Goal: Entertainment & Leisure: Consume media (video, audio)

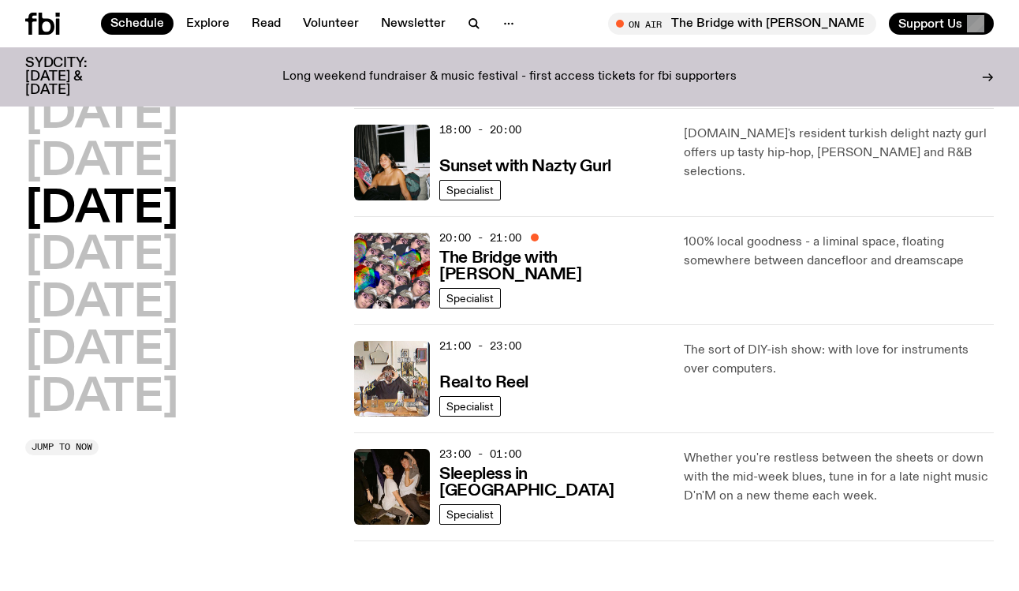
scroll to position [451, 0]
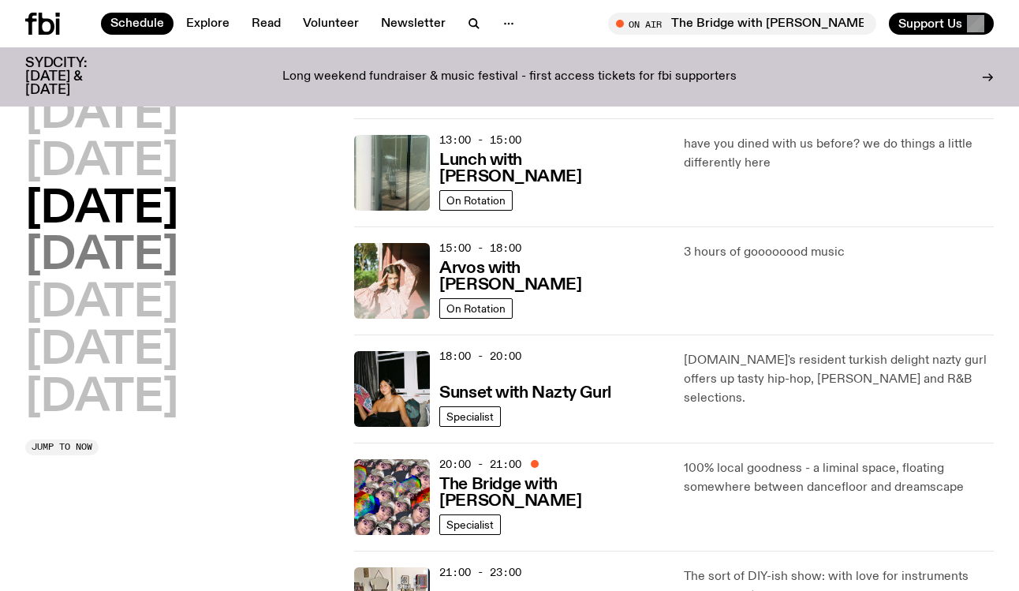
click at [99, 252] on h2 "[DATE]" at bounding box center [101, 256] width 153 height 44
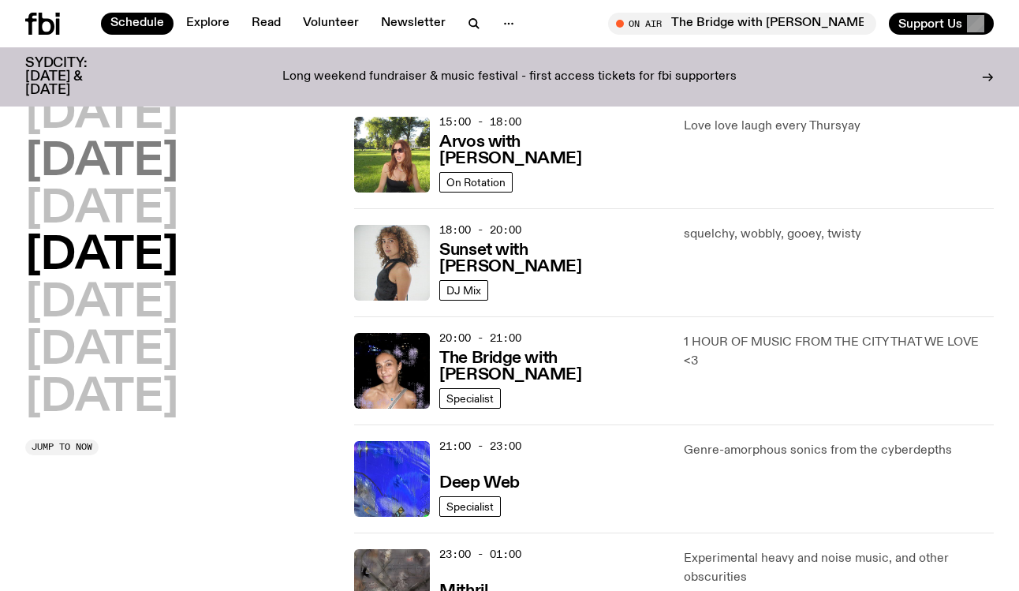
click at [117, 168] on h2 "[DATE]" at bounding box center [101, 162] width 153 height 44
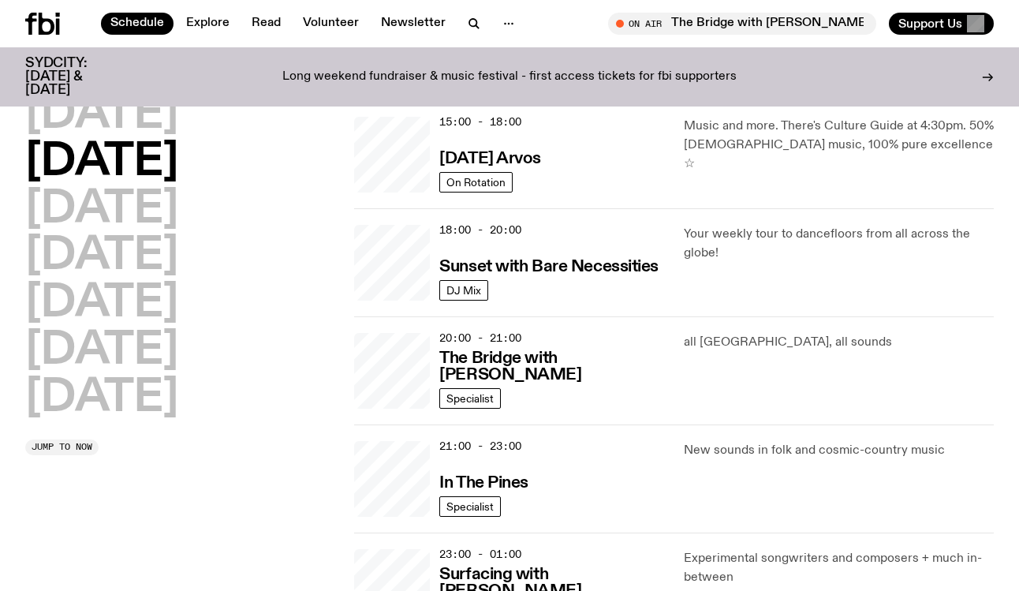
scroll to position [510, 0]
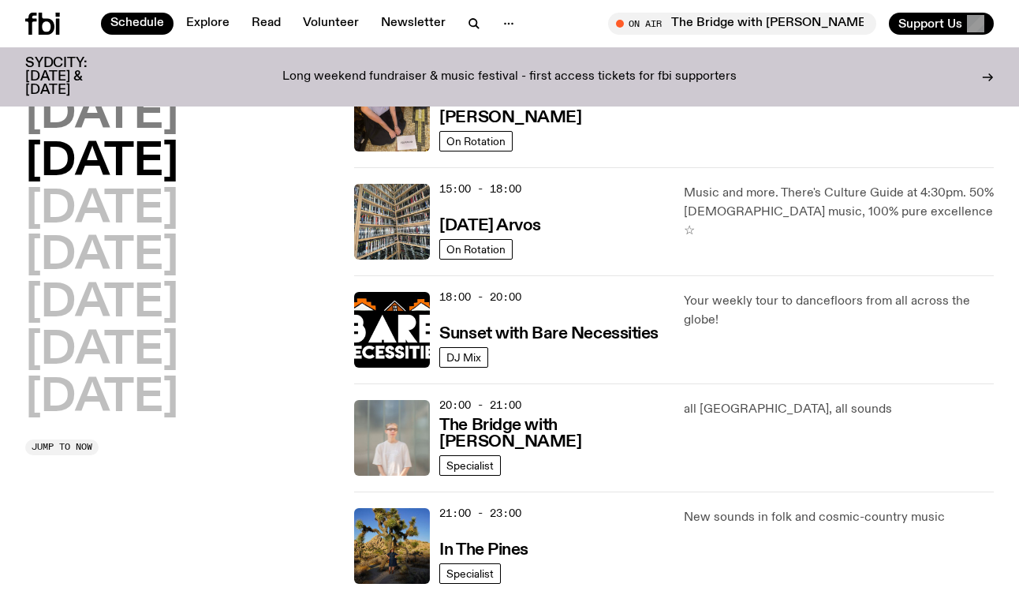
click at [130, 131] on h2 "Monday" at bounding box center [101, 115] width 153 height 44
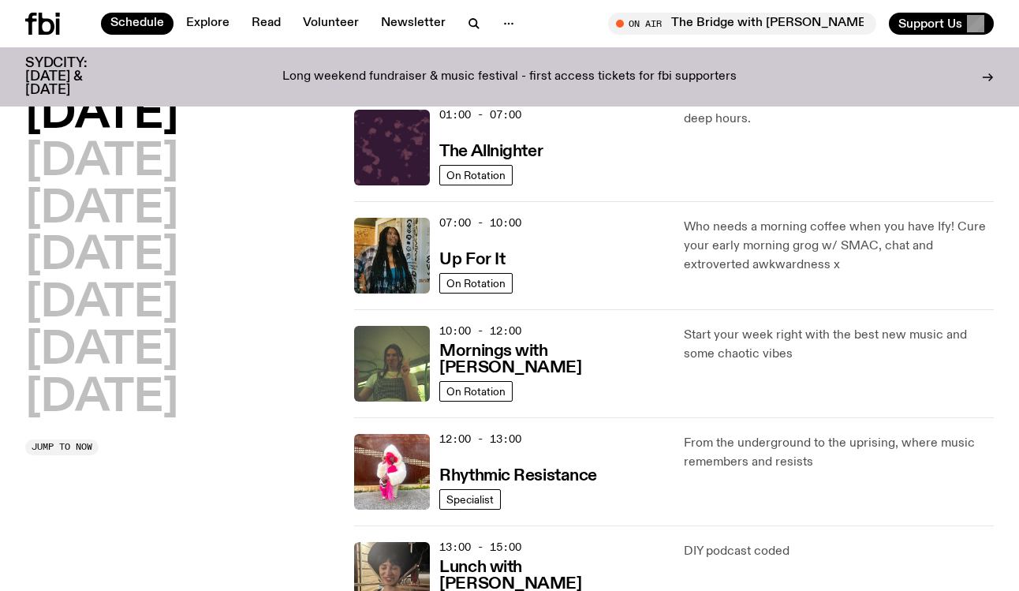
scroll to position [530, 0]
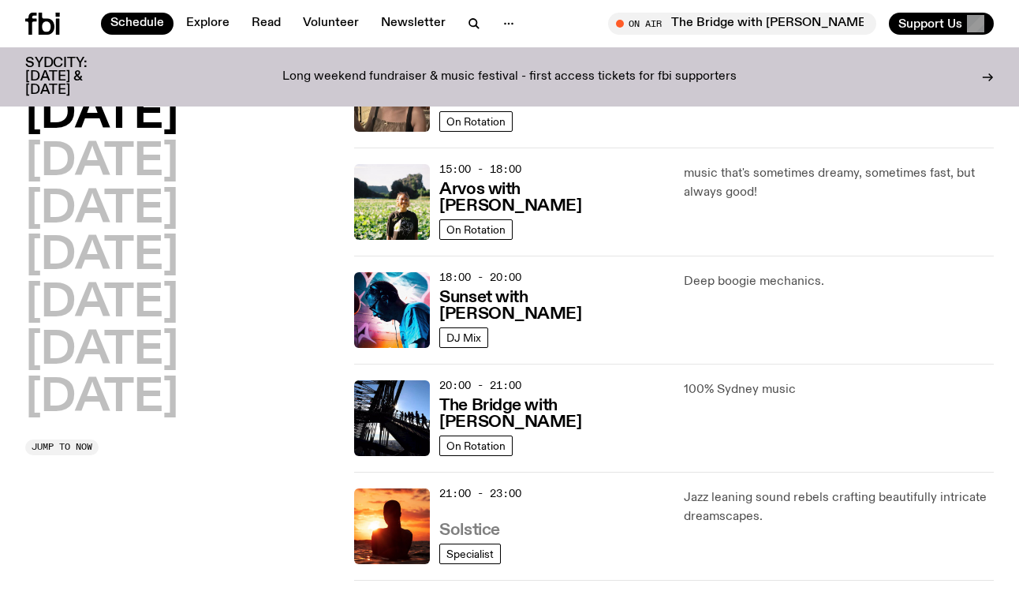
click at [470, 522] on h3 "Solstice" at bounding box center [469, 530] width 60 height 17
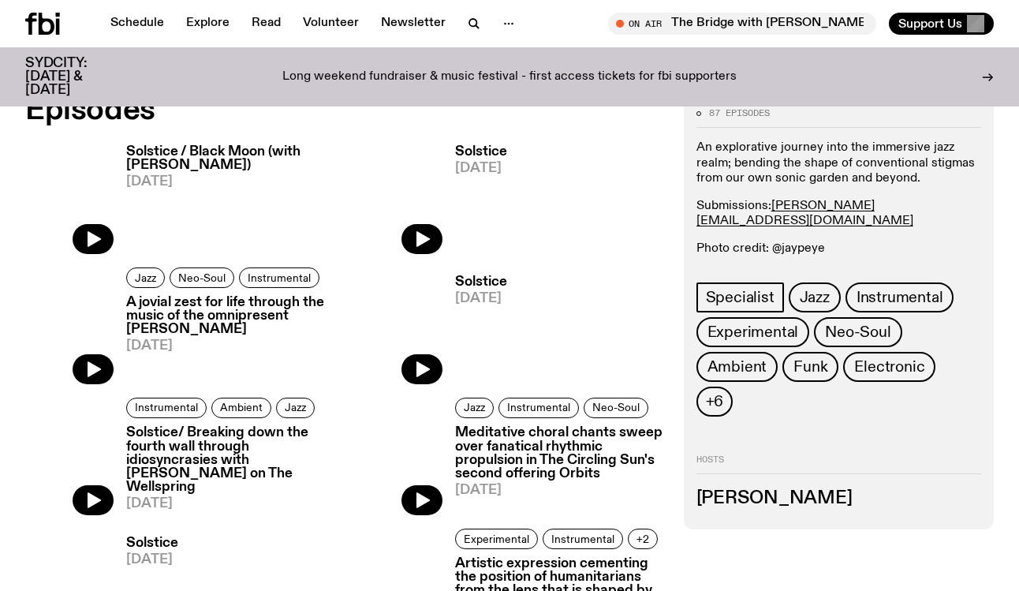
scroll to position [894, 0]
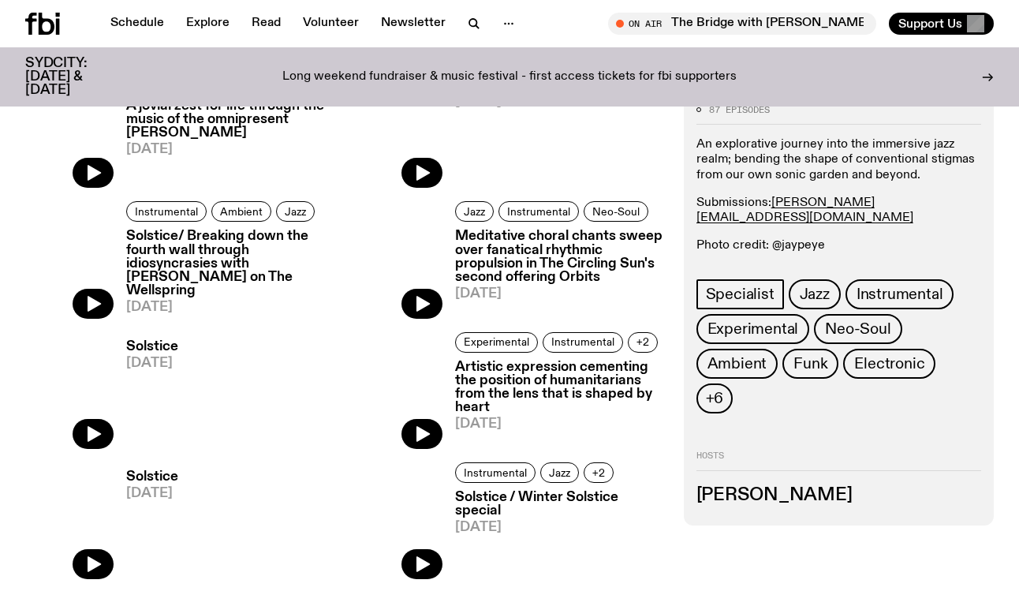
click at [162, 350] on h3 "Solstice" at bounding box center [152, 346] width 52 height 13
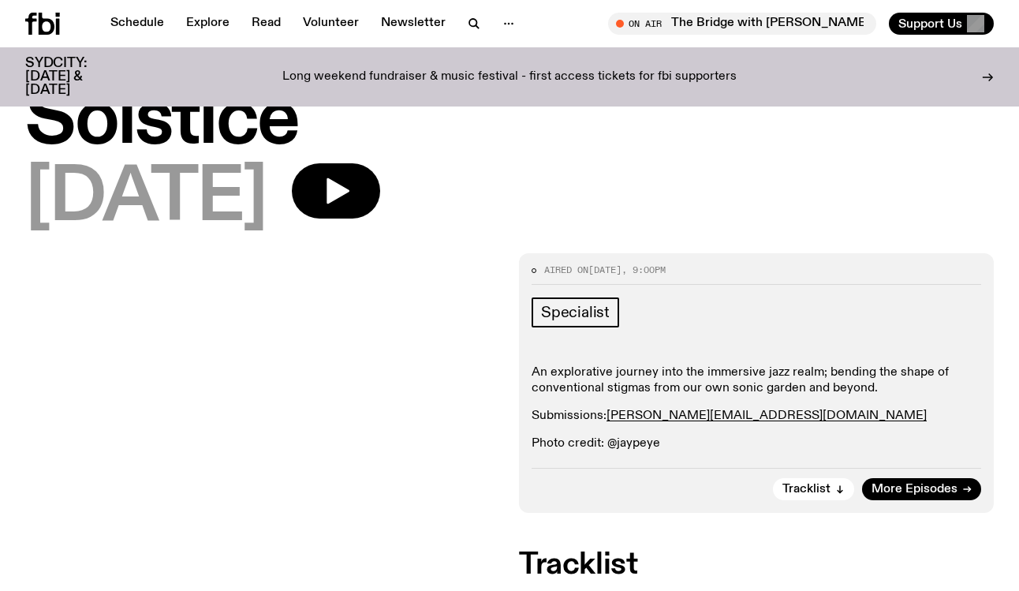
scroll to position [7, 0]
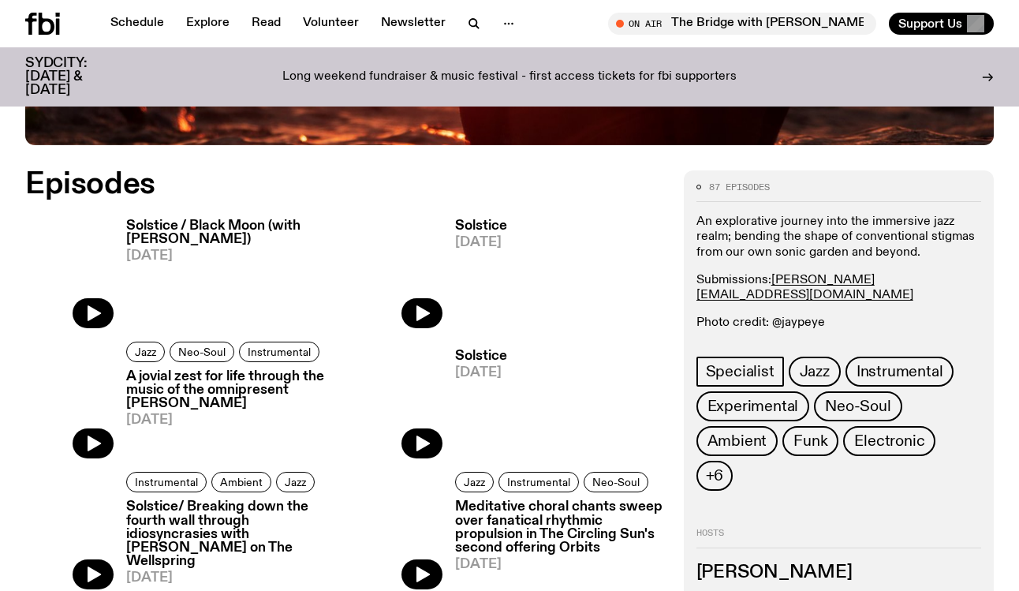
scroll to position [606, 0]
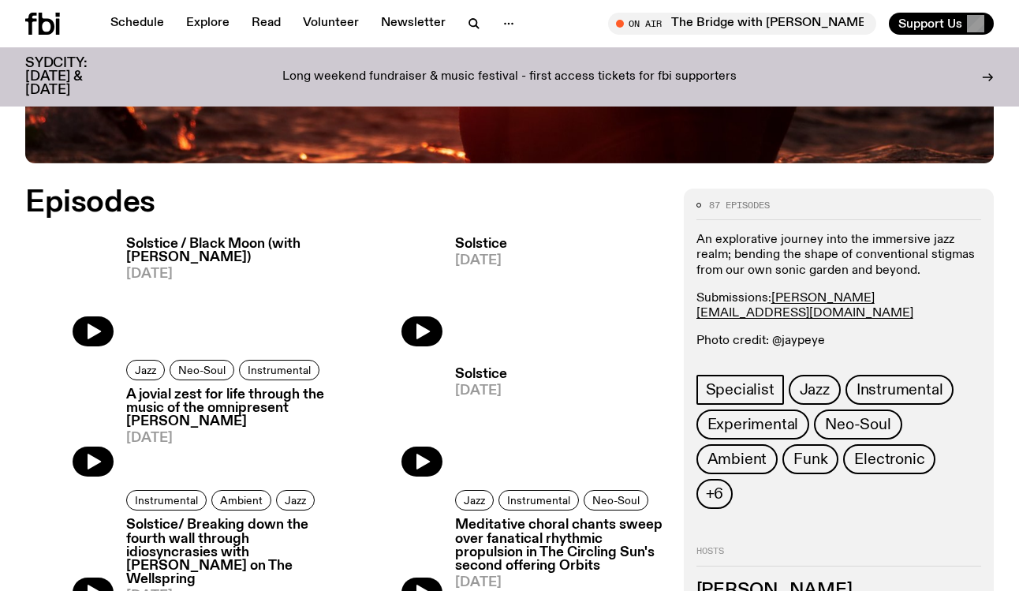
click at [230, 244] on h3 "Solstice / Black Moon (with Shareeka Helaluddin)" at bounding box center [230, 250] width 209 height 27
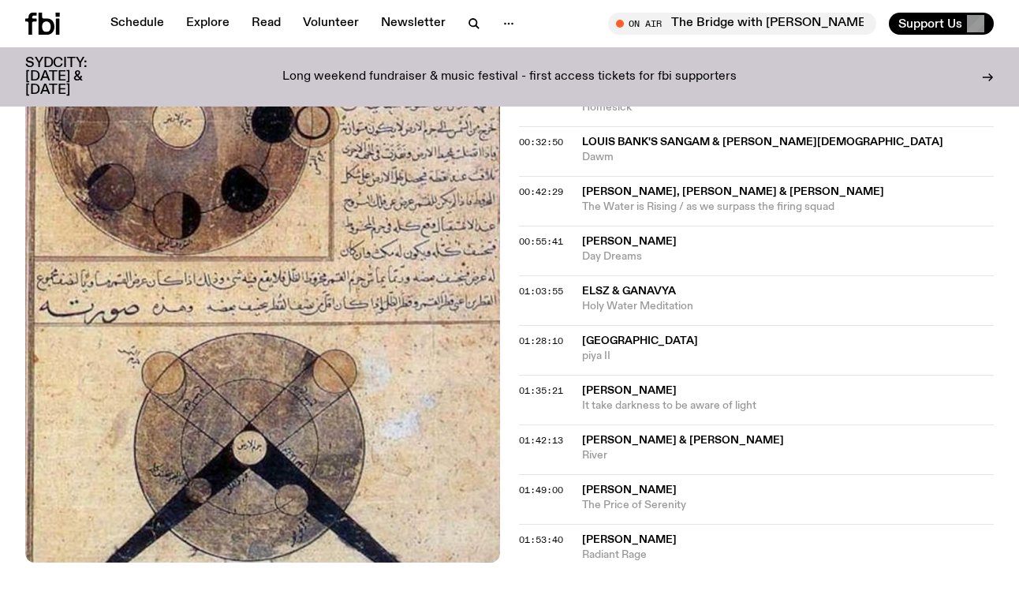
scroll to position [778, 0]
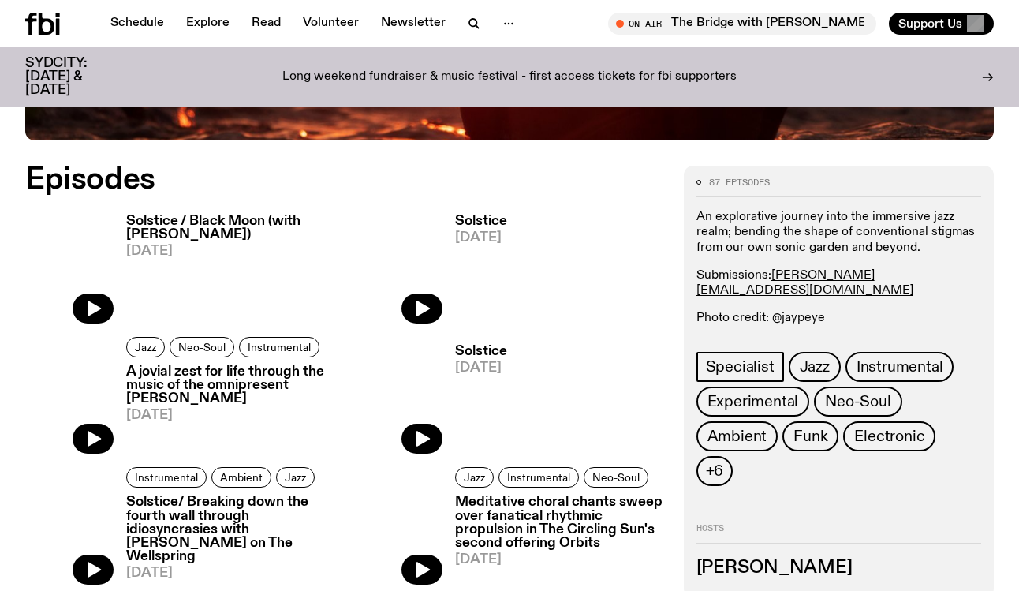
scroll to position [706, 0]
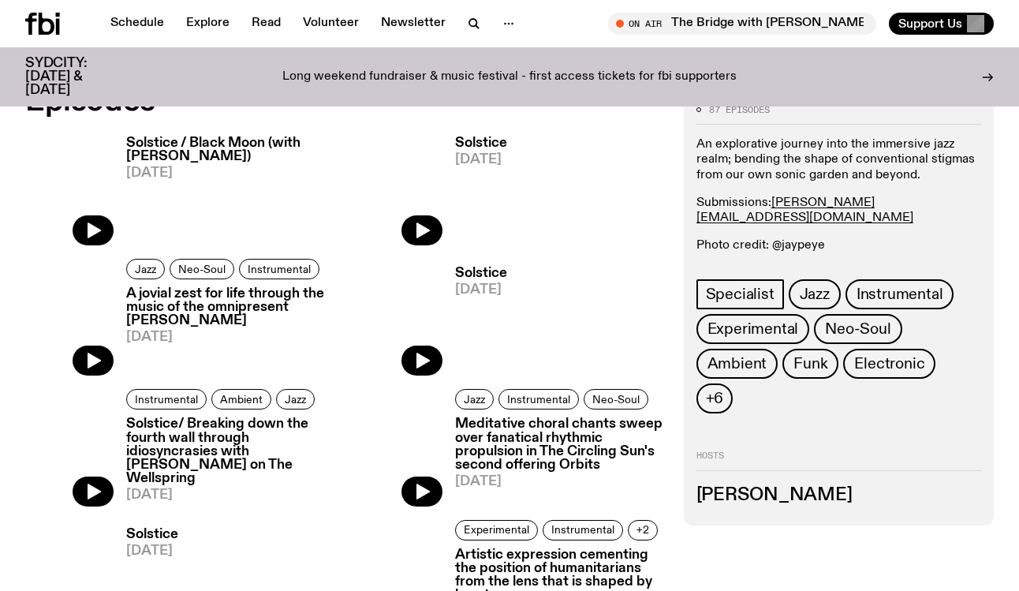
click at [215, 302] on h3 "A jovial zest for life through the music of the omnipresent Kokoroko" at bounding box center [230, 307] width 209 height 40
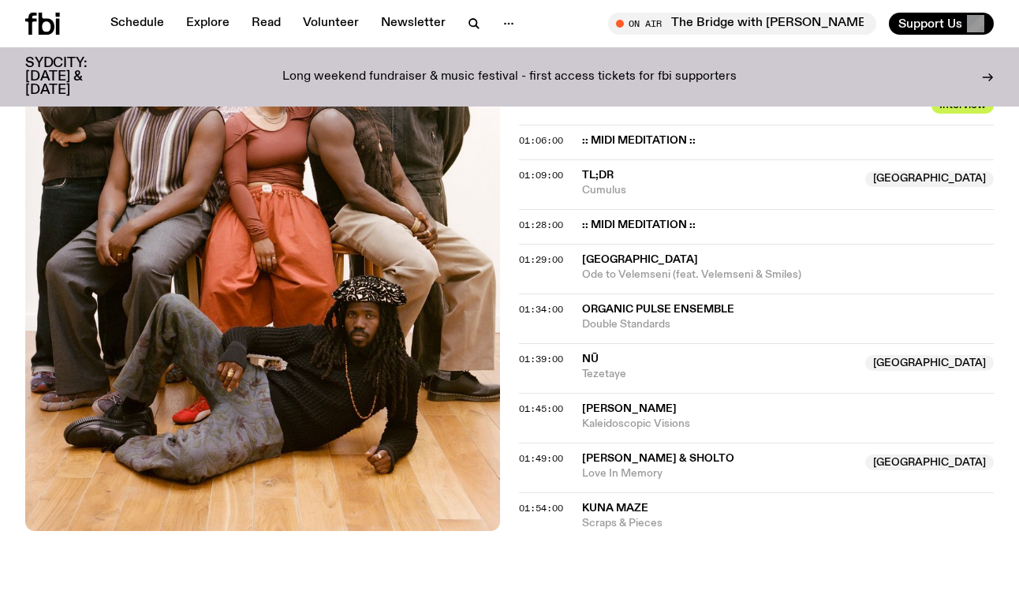
scroll to position [1142, 0]
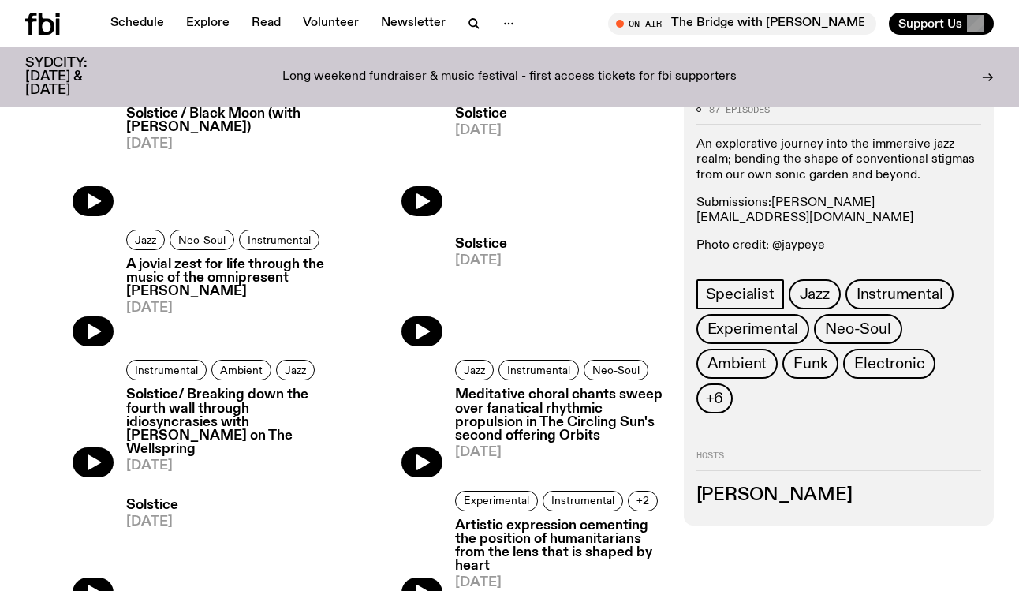
scroll to position [746, 0]
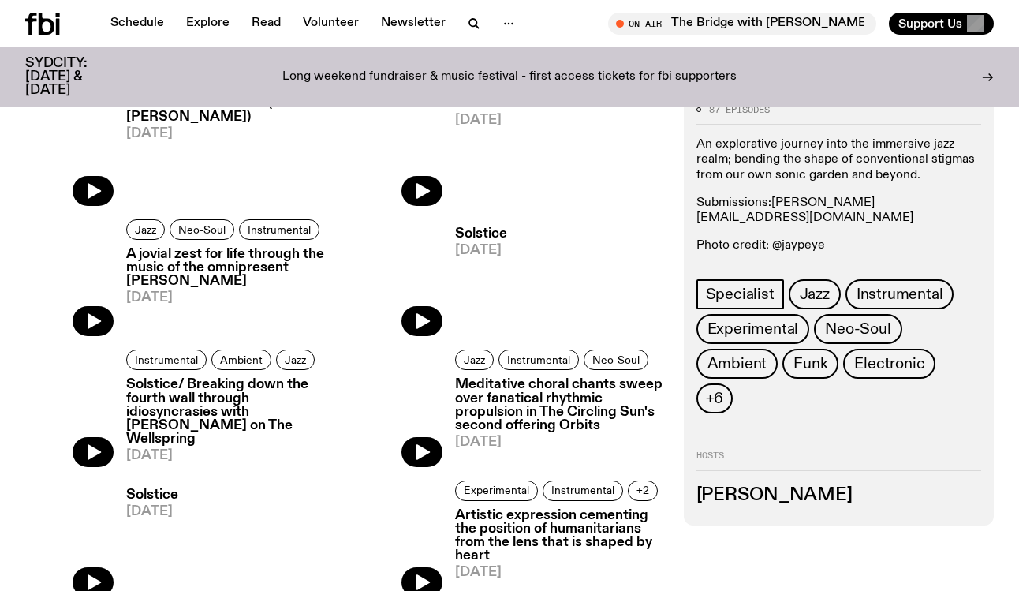
click at [228, 427] on h3 "Solstice/ Breaking down the fourth wall through idiosyncrasies with Jacques Eme…" at bounding box center [230, 411] width 209 height 67
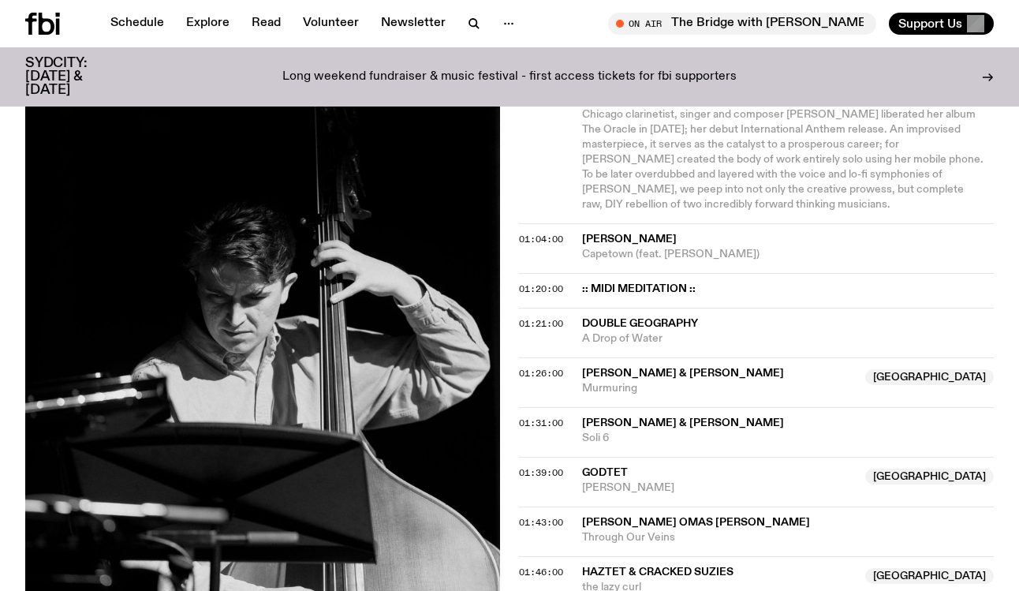
scroll to position [1470, 0]
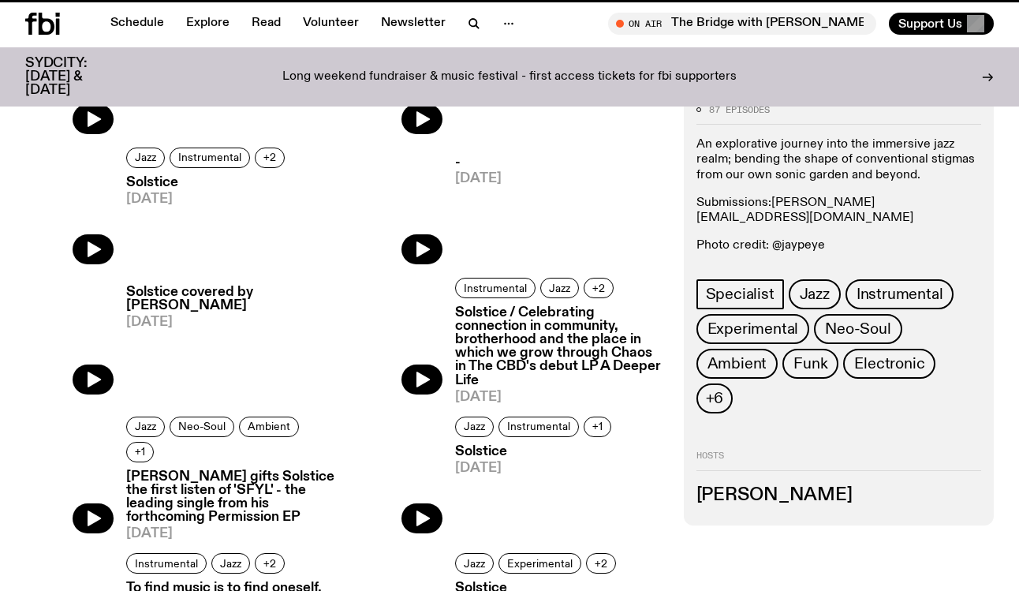
scroll to position [746, 0]
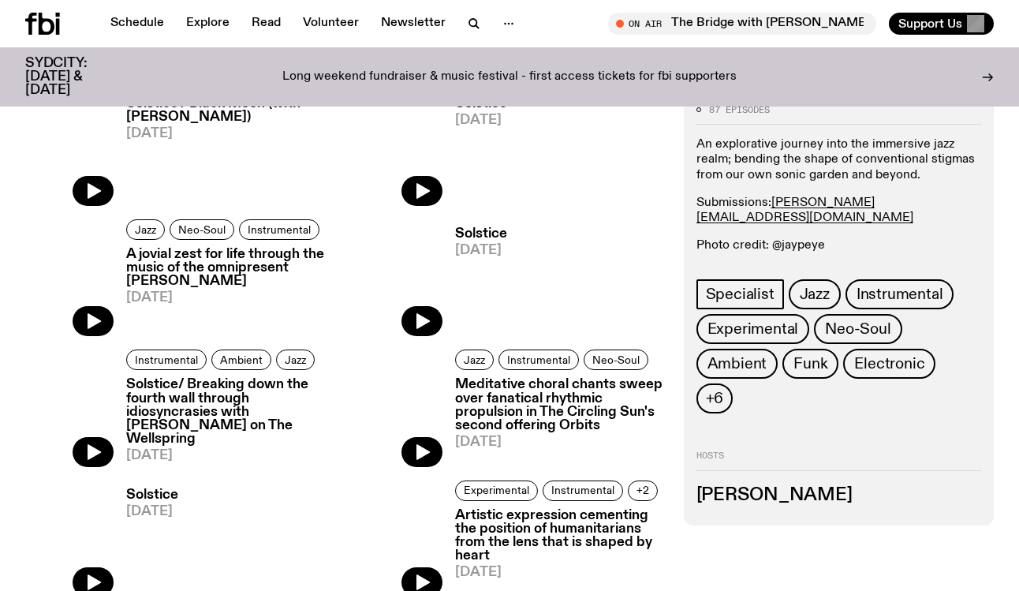
click at [227, 265] on h3 "A jovial zest for life through the music of the omnipresent Kokoroko" at bounding box center [230, 268] width 209 height 40
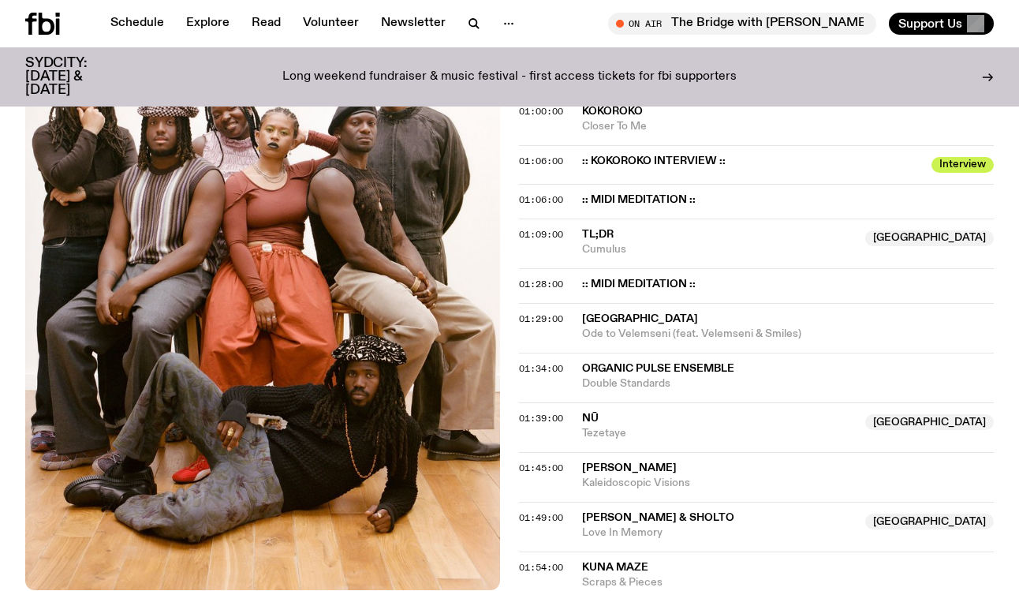
scroll to position [1085, 0]
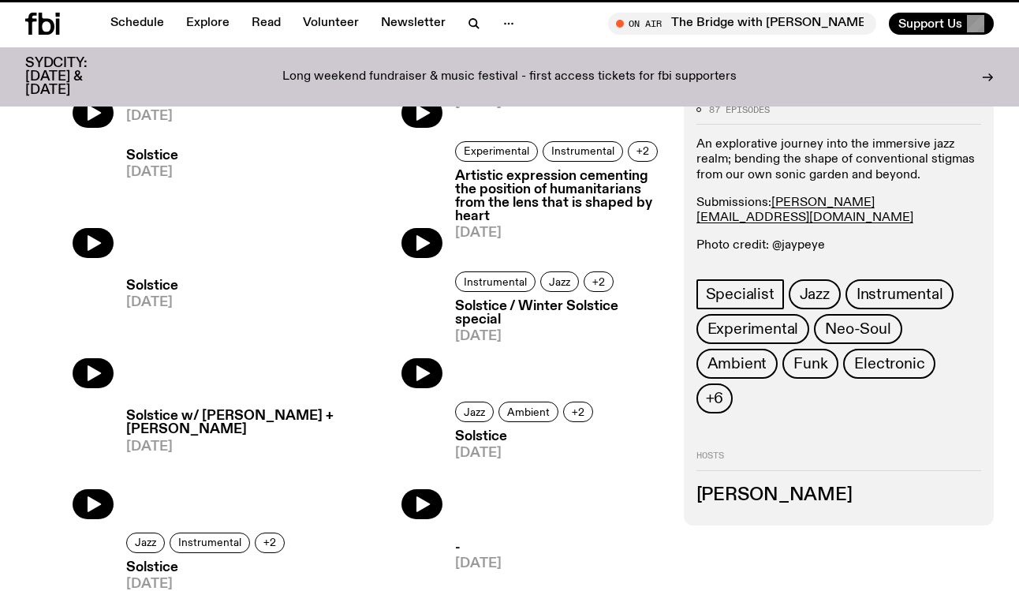
scroll to position [746, 0]
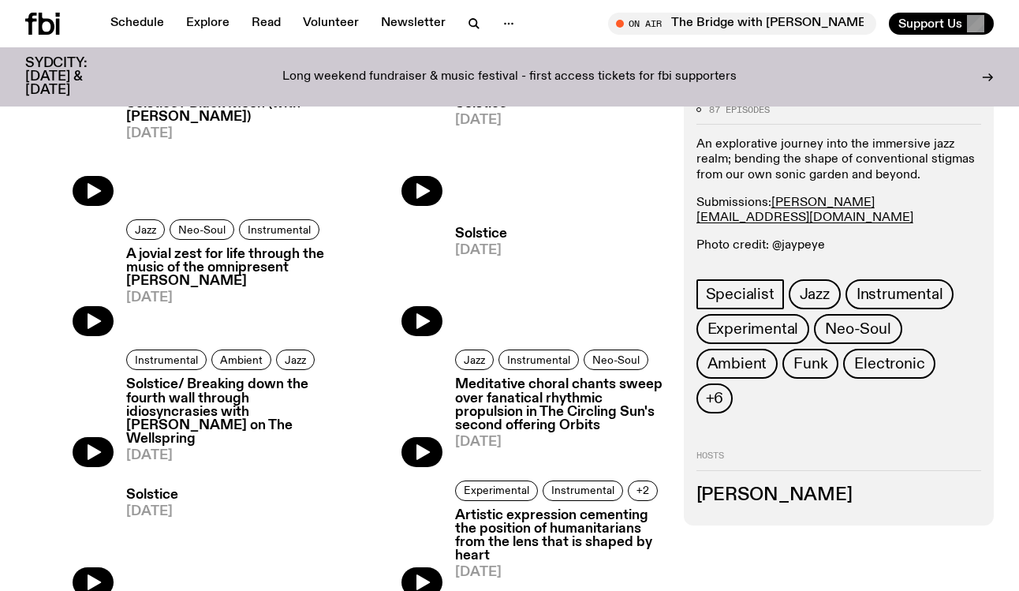
click at [218, 424] on h3 "Solstice/ Breaking down the fourth wall through idiosyncrasies with Jacques Eme…" at bounding box center [230, 411] width 209 height 67
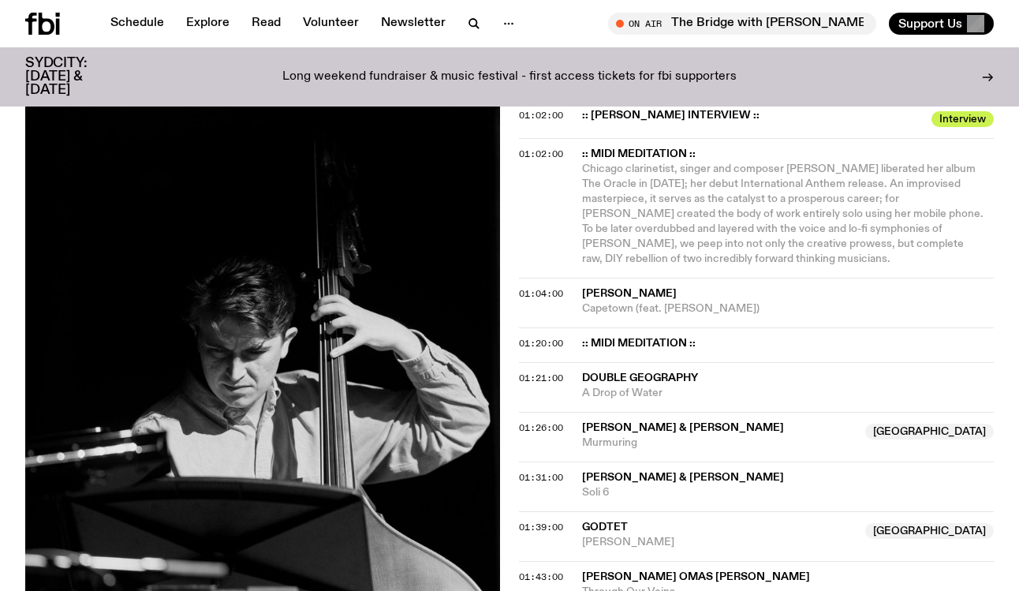
scroll to position [1367, 0]
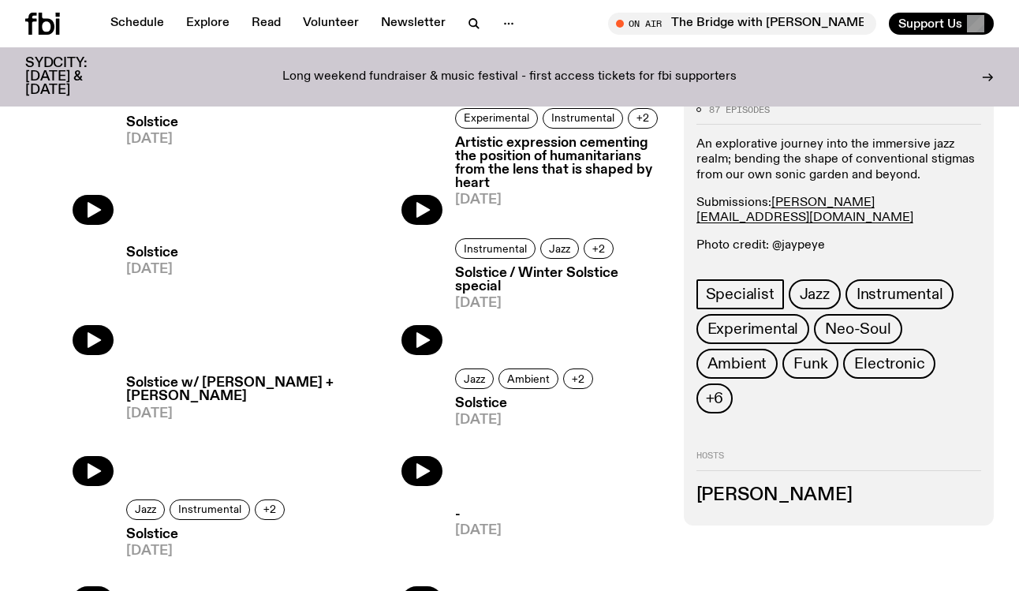
scroll to position [1124, 0]
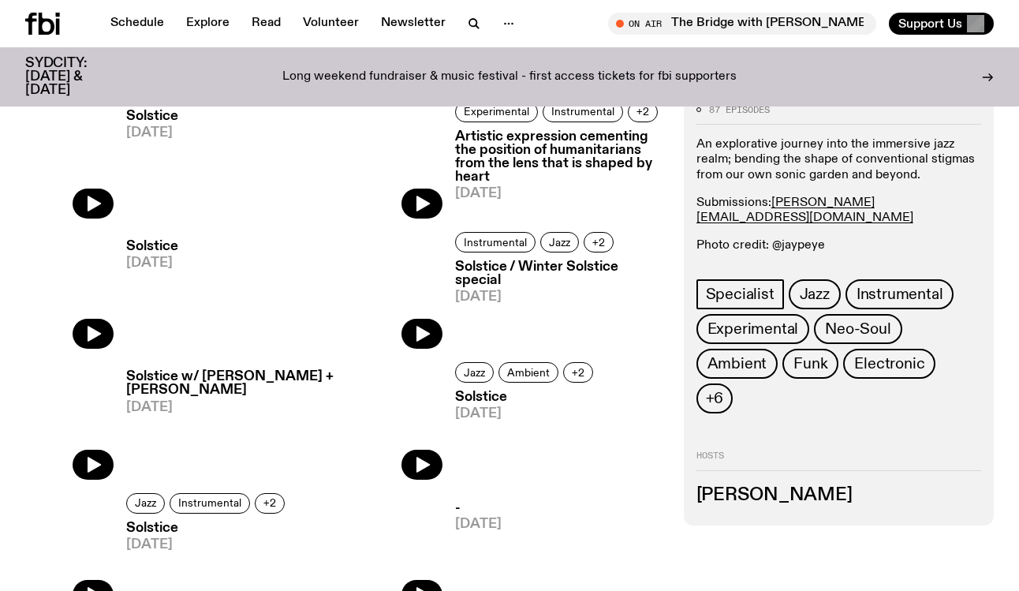
click at [177, 376] on h3 "Solstice w/ Béla + Hinano Fujisaki" at bounding box center [230, 383] width 209 height 27
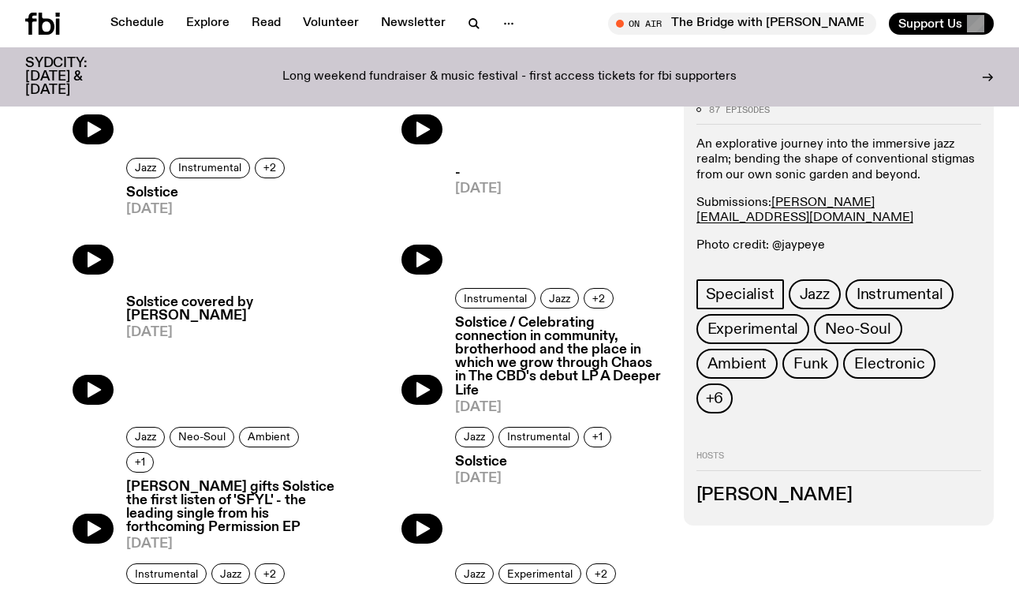
scroll to position [1585, 0]
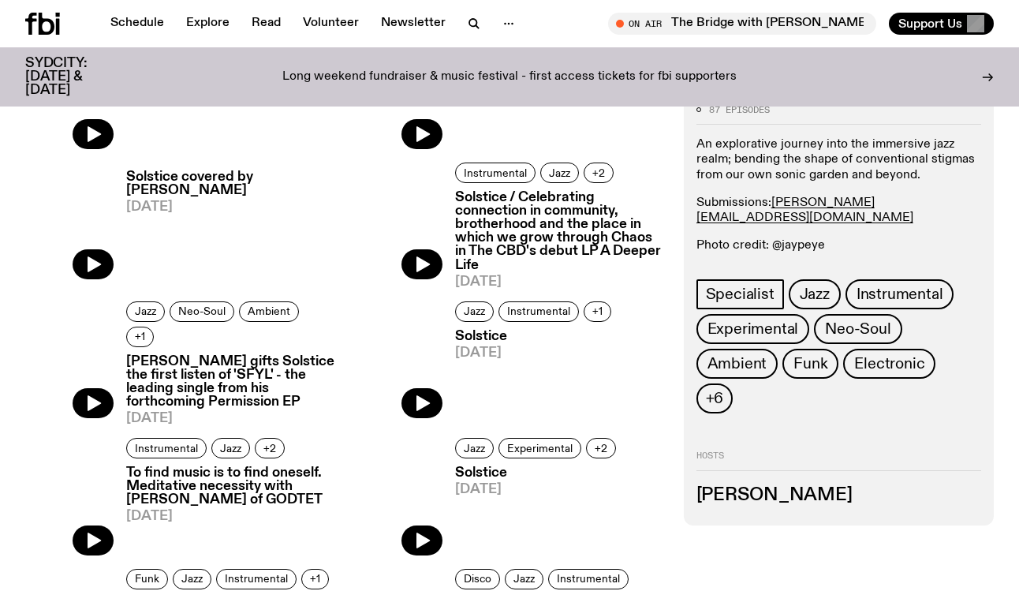
click at [212, 359] on h3 "Alex Watts gifts Solstice the first listen of 'SFYL' - the leading single from …" at bounding box center [230, 382] width 209 height 54
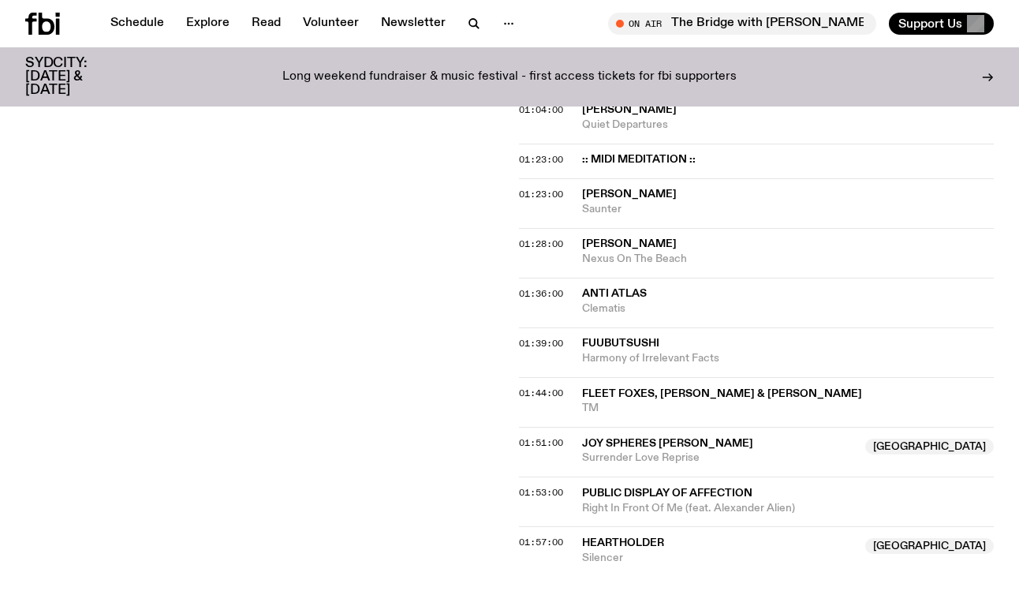
scroll to position [1422, 0]
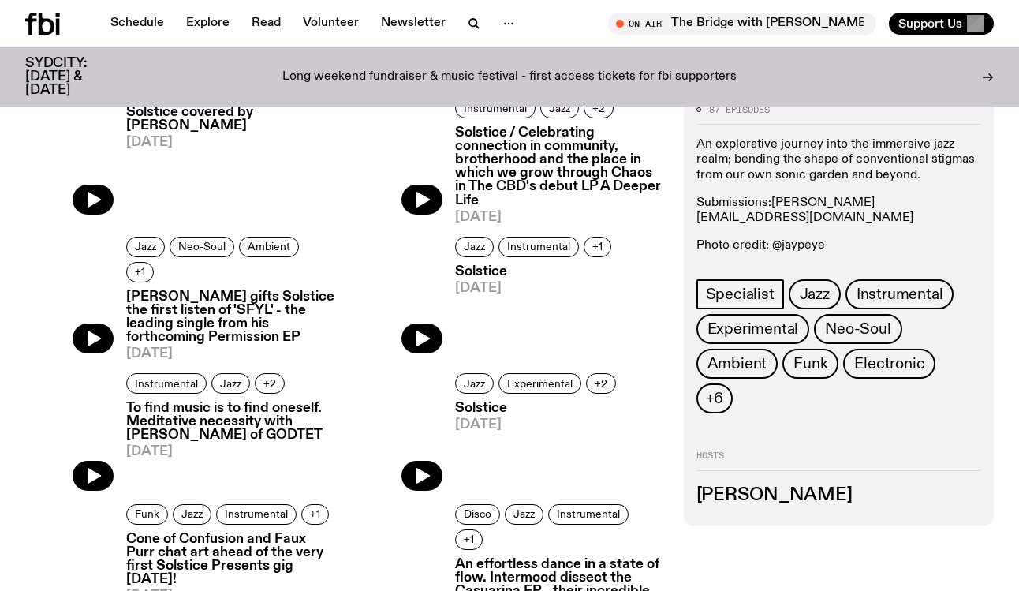
scroll to position [1659, 0]
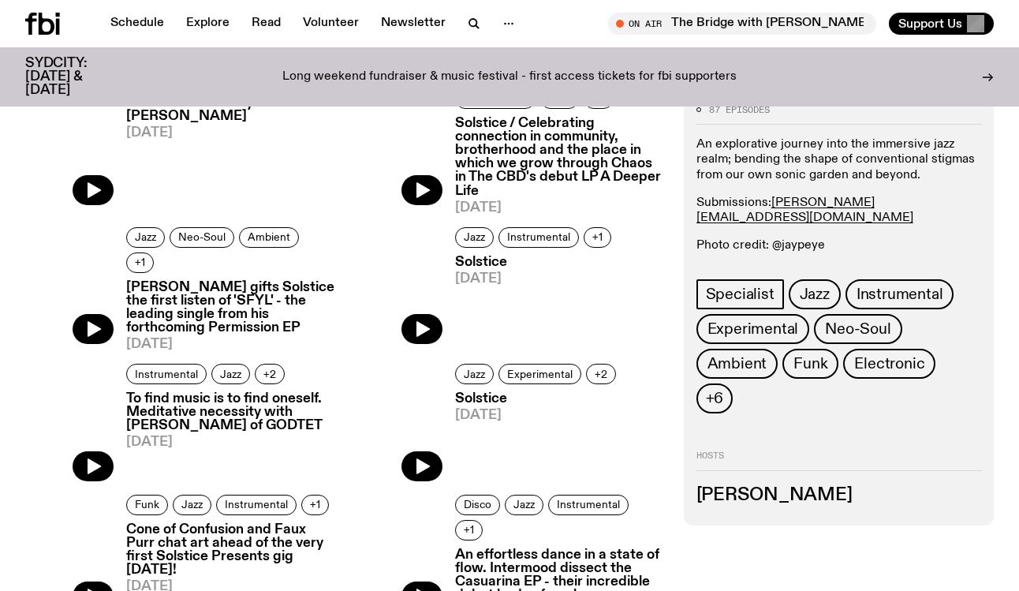
click at [233, 393] on h3 "To find music is to find oneself. Meditative necessity with Dave of GODTET" at bounding box center [230, 412] width 209 height 40
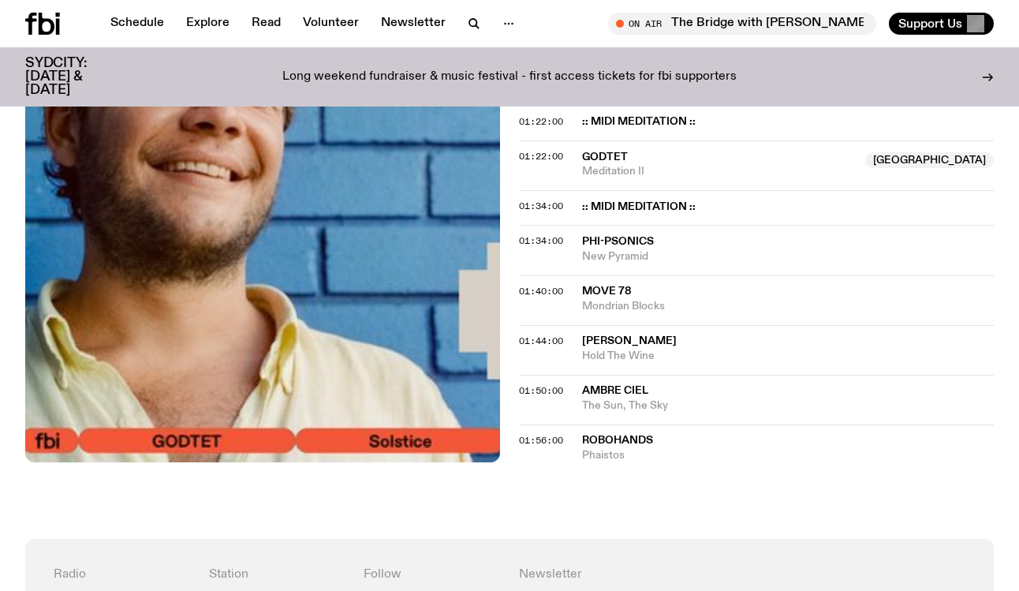
scroll to position [1346, 0]
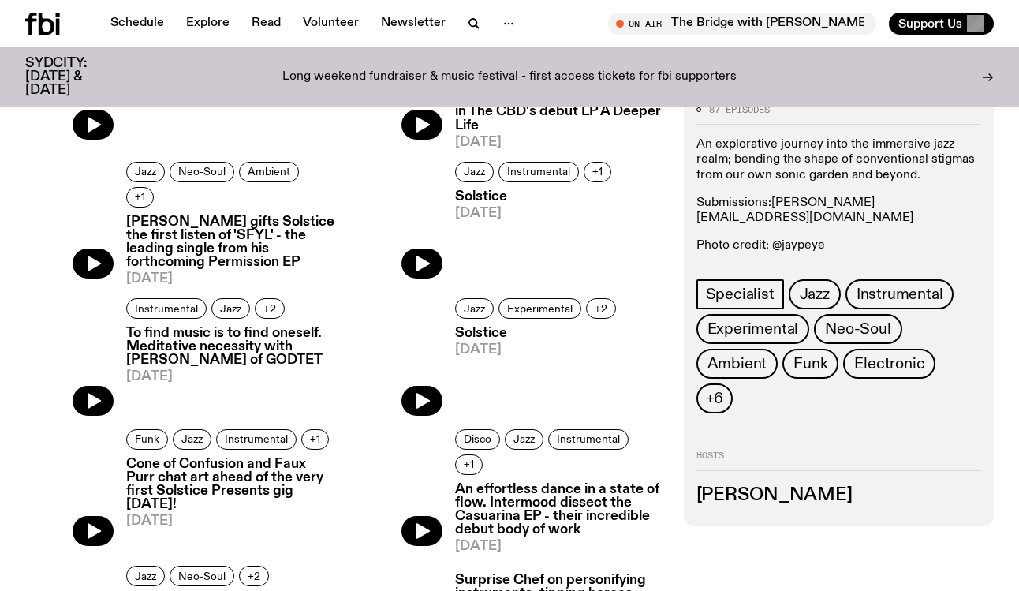
scroll to position [1795, 0]
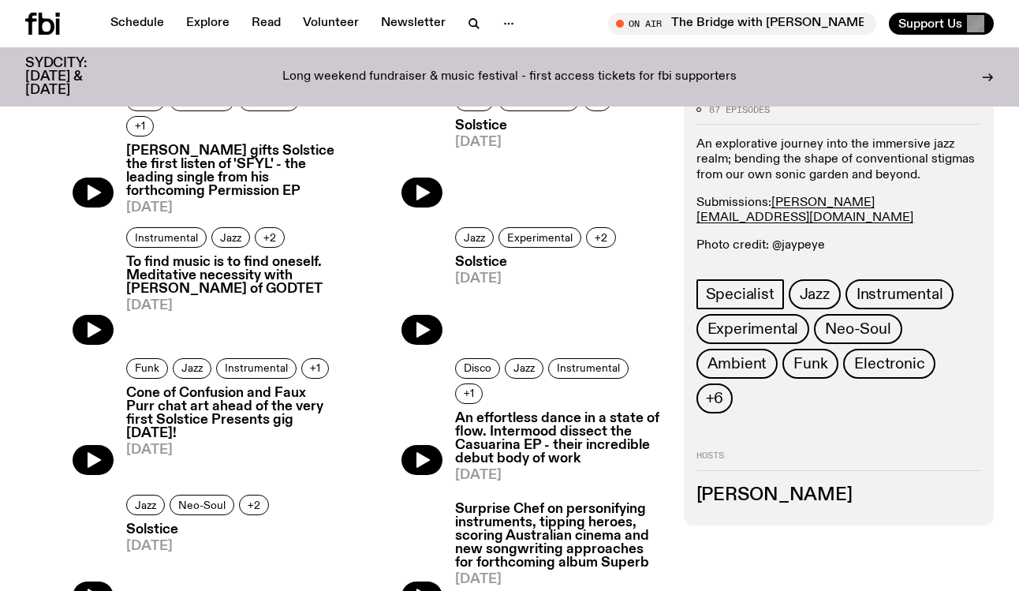
click at [256, 406] on h3 "Cone of Confusion and Faux Purr chat art ahead of the very first Solstice Prese…" at bounding box center [230, 413] width 209 height 54
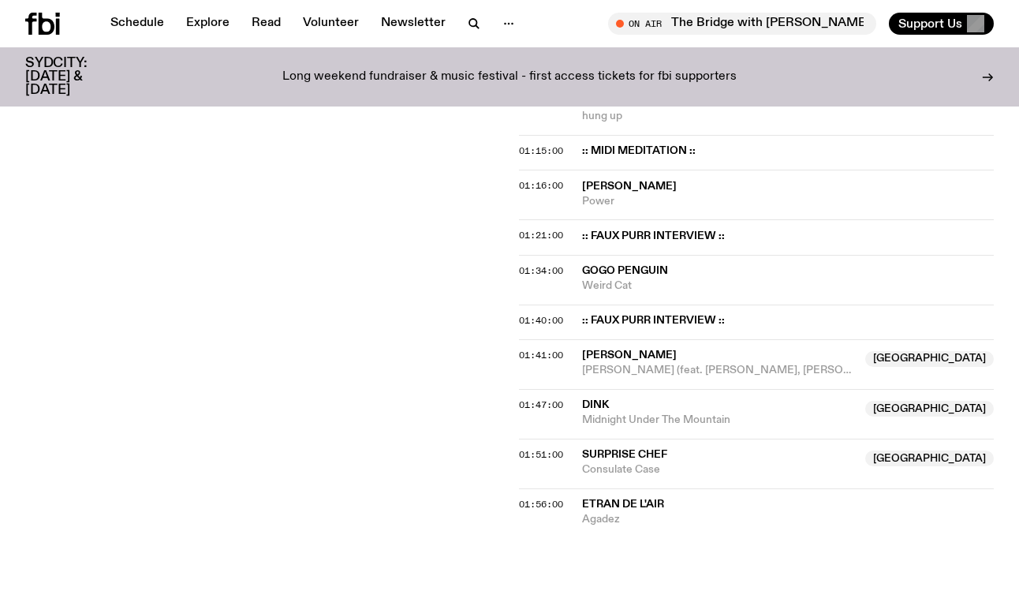
scroll to position [1238, 0]
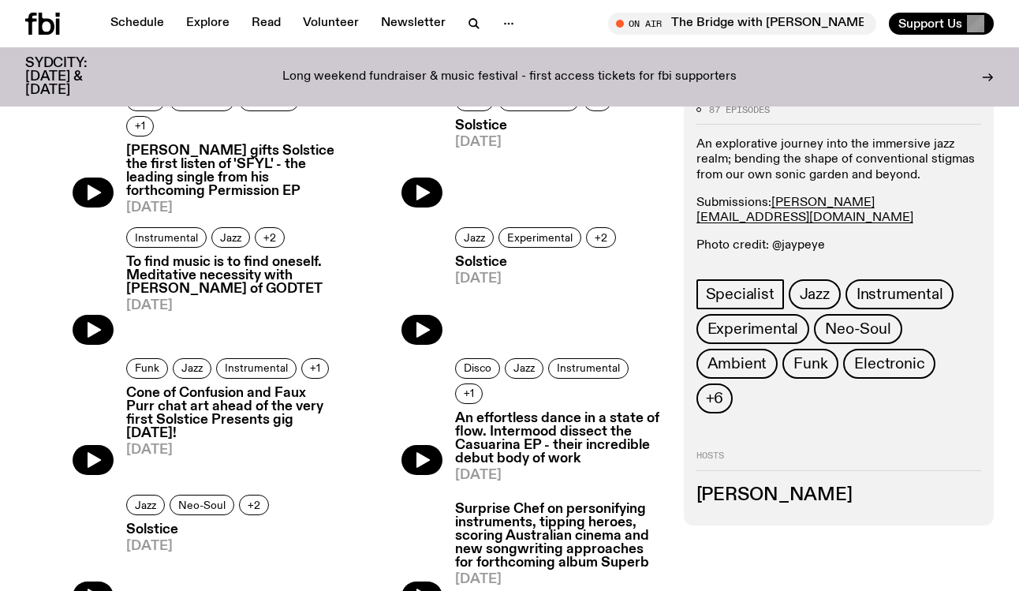
scroll to position [2009, 0]
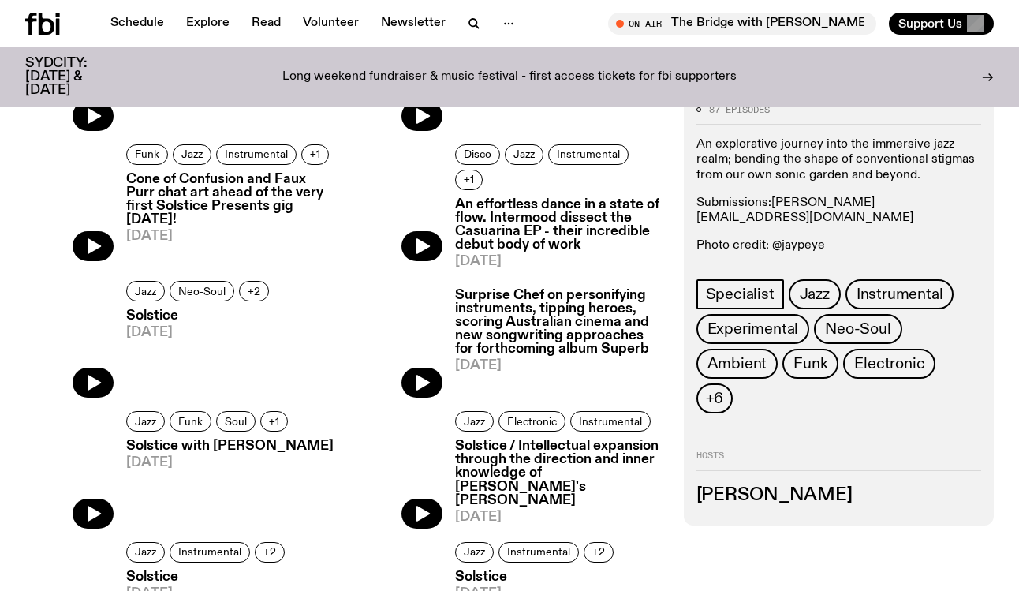
click at [151, 309] on h3 "Solstice" at bounding box center [199, 315] width 147 height 13
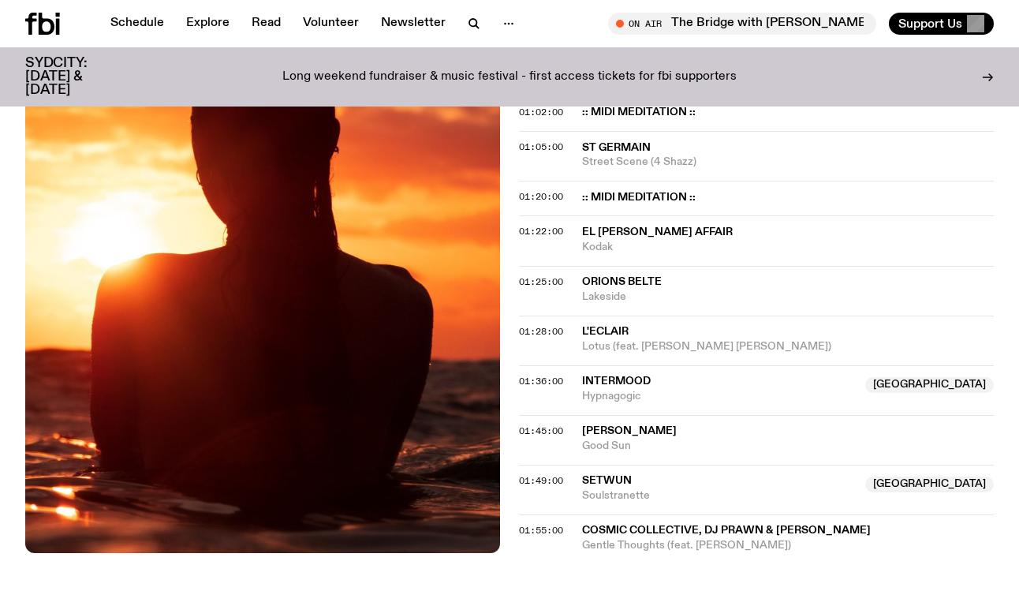
scroll to position [1094, 0]
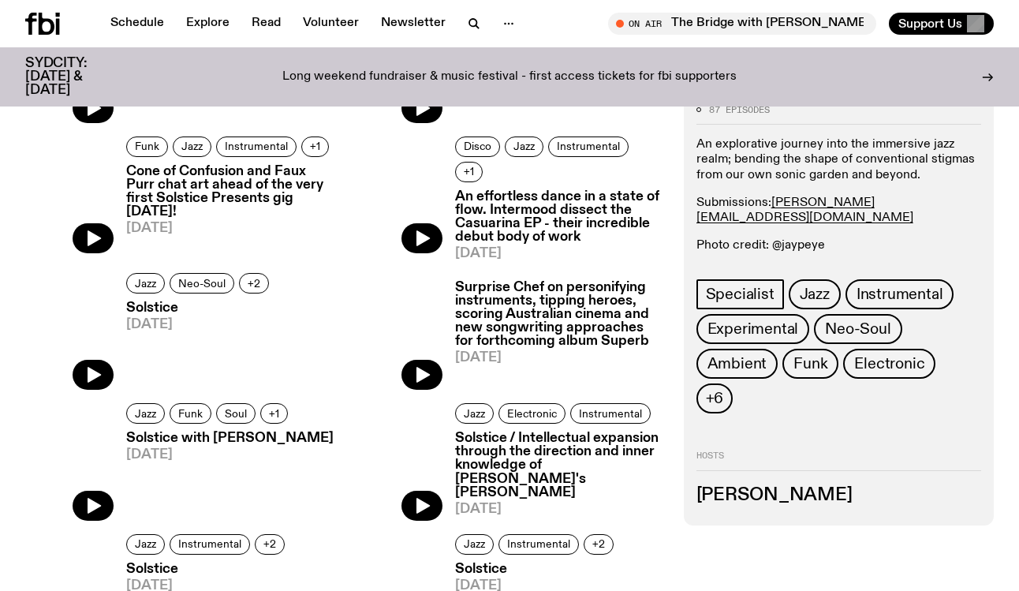
scroll to position [2054, 0]
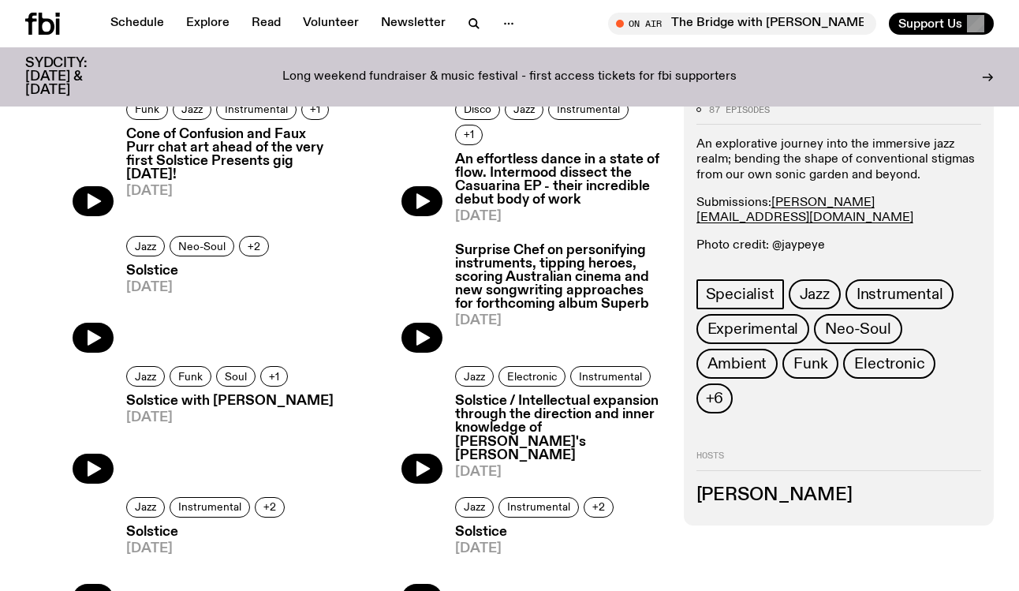
click at [260, 394] on h3 "Solstice with Tommy Boutros" at bounding box center [229, 400] width 207 height 13
click at [162, 525] on h3 "Solstice" at bounding box center [207, 531] width 163 height 13
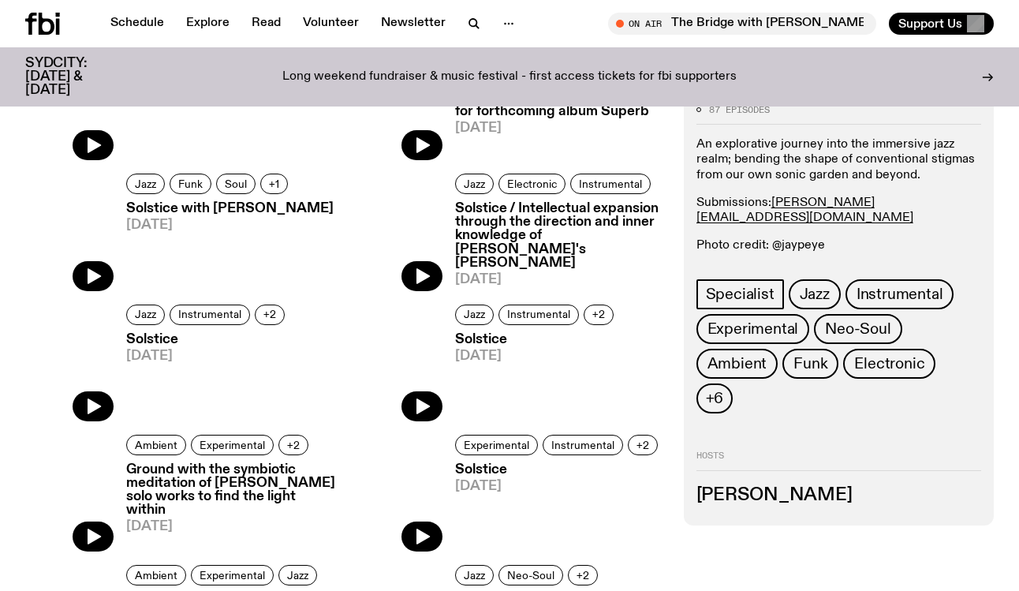
scroll to position [2276, 0]
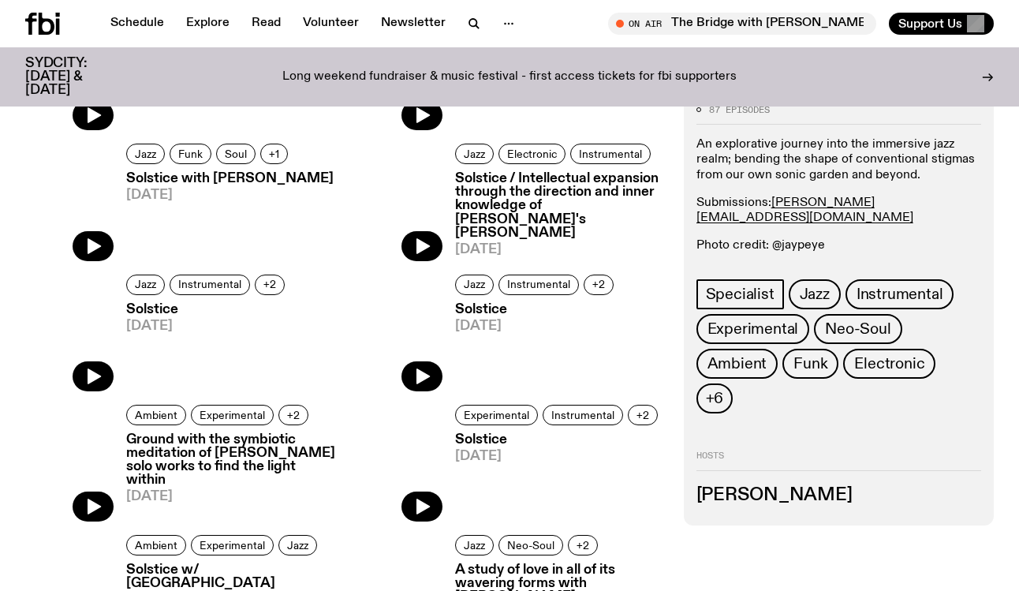
click at [198, 442] on h3 "Ground with the symbiotic meditation of Andre 3000's solo works to find the lig…" at bounding box center [230, 460] width 209 height 54
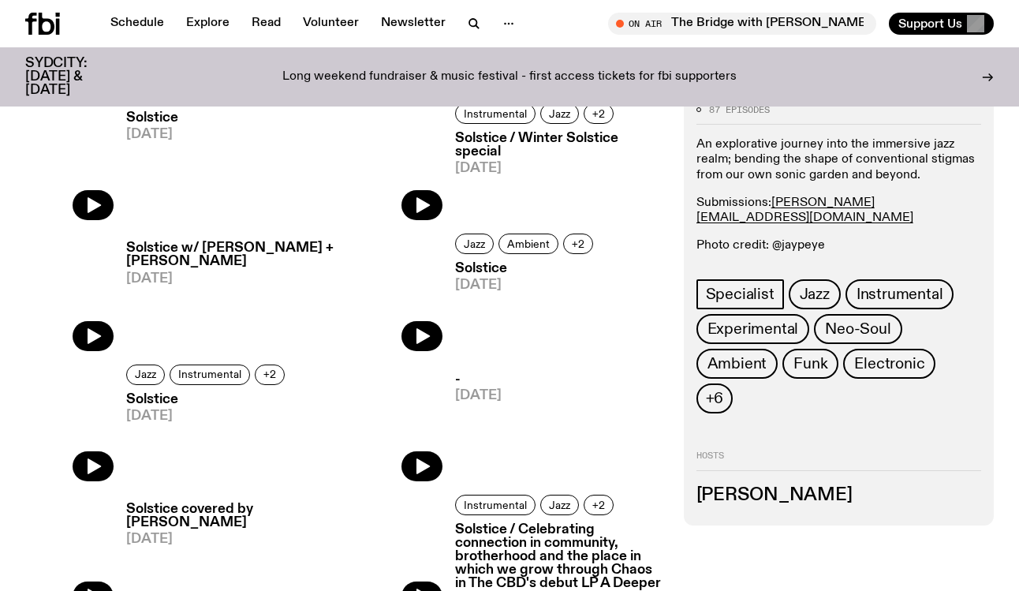
scroll to position [1544, 0]
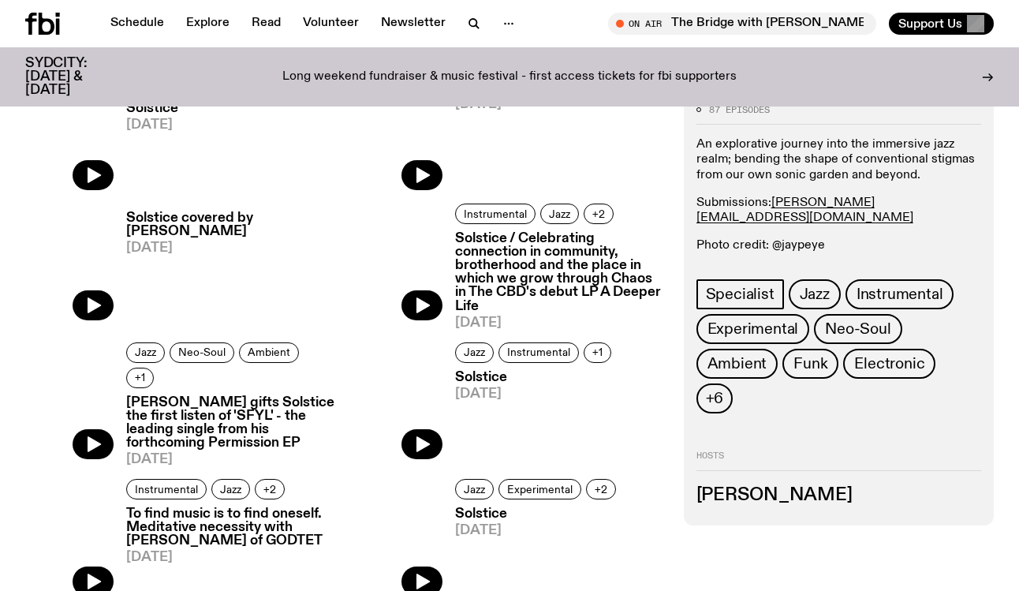
click at [567, 275] on h3 "Solstice / Celebrating connection in community, brotherhood and the place in wh…" at bounding box center [559, 272] width 209 height 81
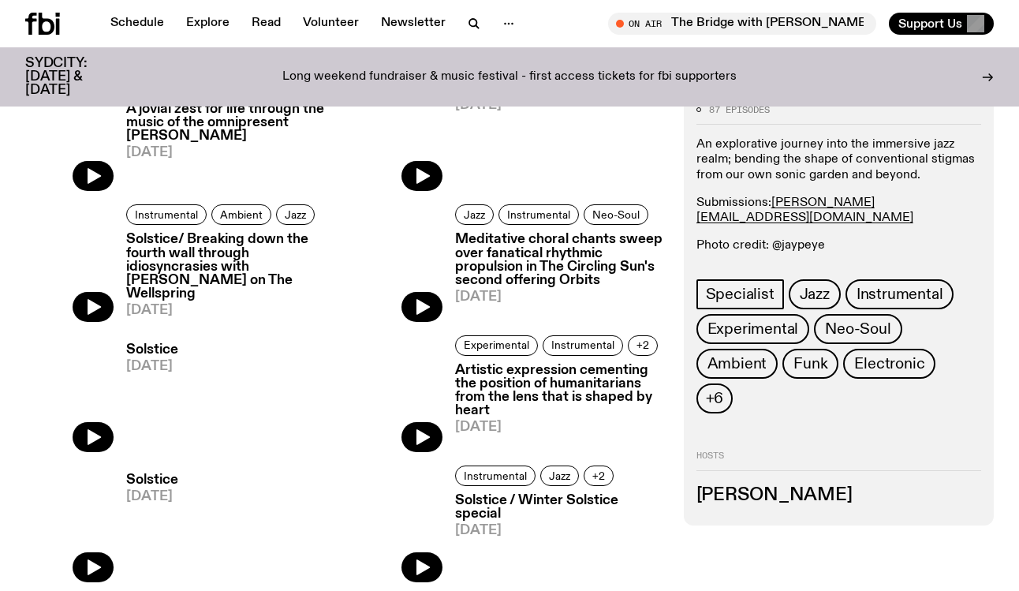
scroll to position [743, 0]
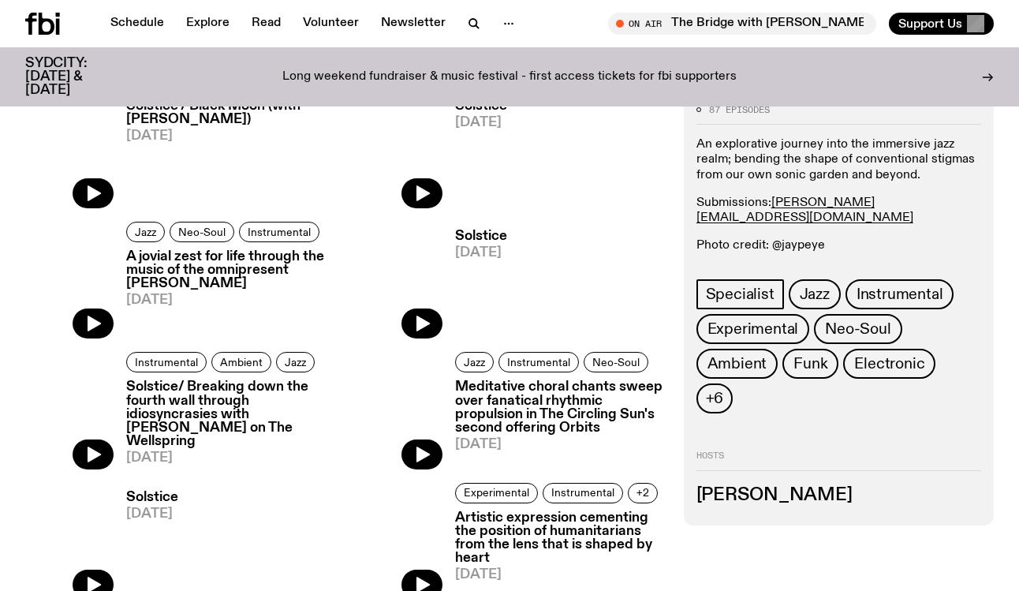
click at [568, 412] on h3 "Meditative choral chants sweep over fanatical rhythmic propulsion in The Circli…" at bounding box center [559, 407] width 209 height 54
click at [535, 532] on h3 "Artistic expression cementing the position of humanitarians from the lens that …" at bounding box center [559, 538] width 209 height 54
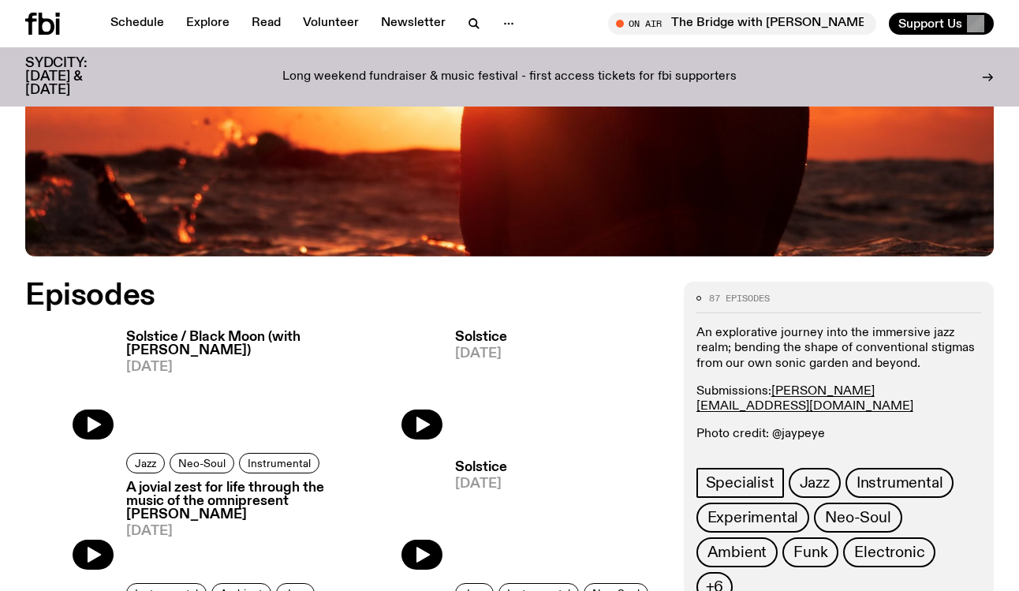
scroll to position [536, 0]
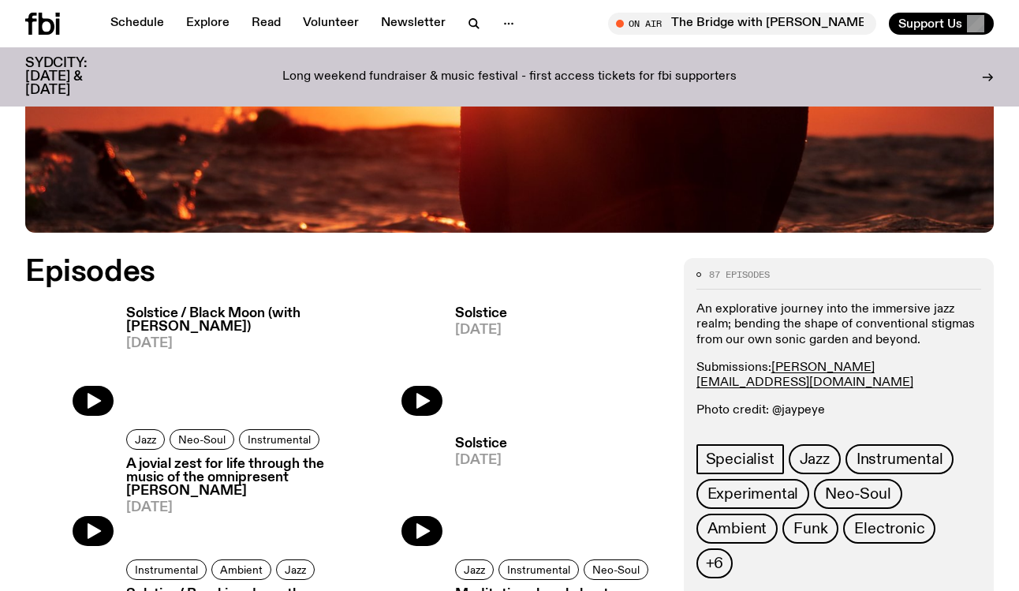
click at [489, 323] on span "18.08.25" at bounding box center [481, 329] width 52 height 13
click at [486, 439] on h3 "Solstice" at bounding box center [481, 443] width 52 height 13
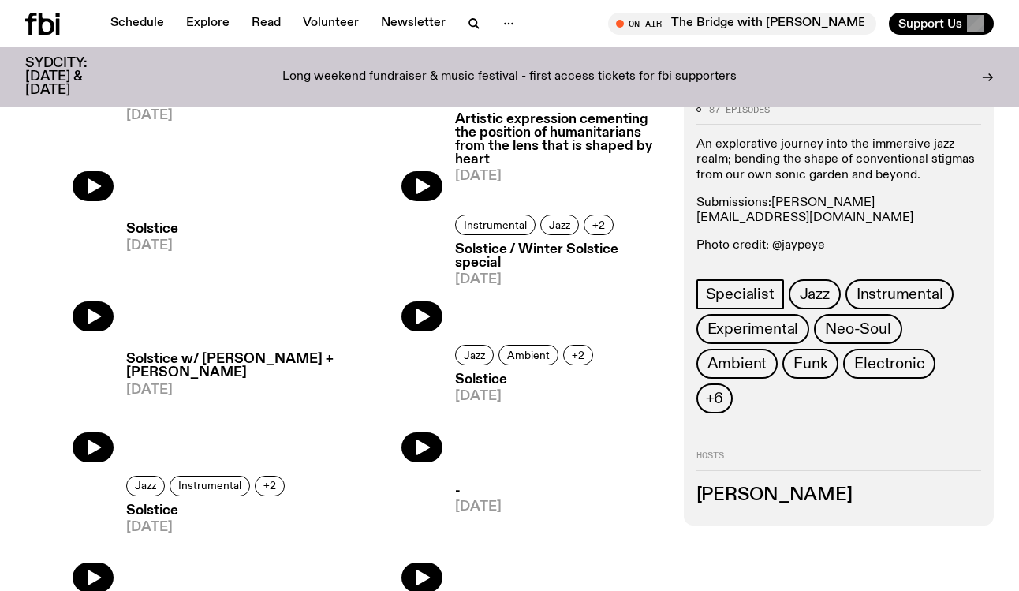
scroll to position [1138, 0]
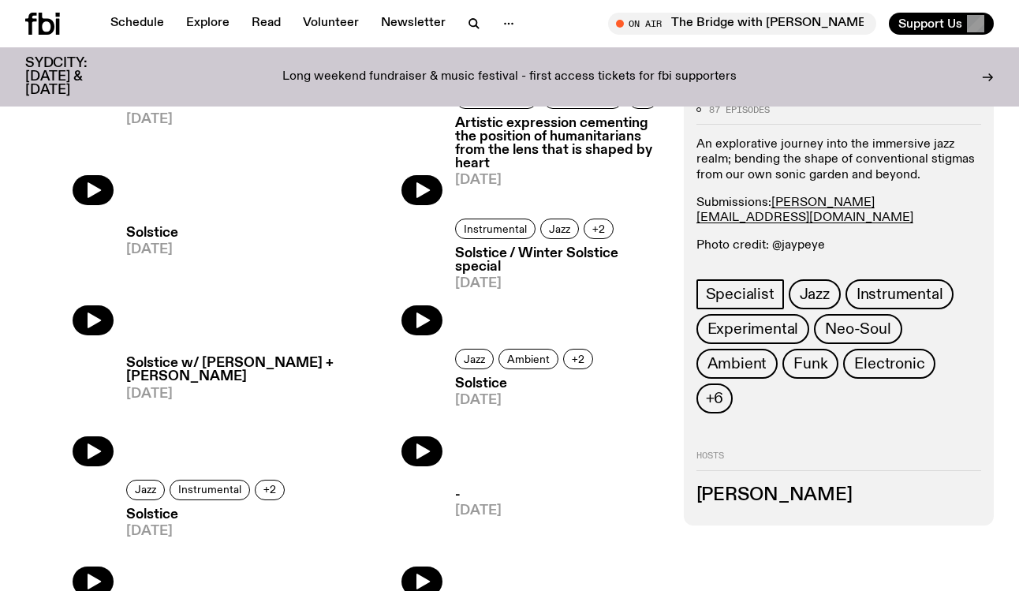
click at [505, 250] on h3 "Solstice / Winter Solstice special" at bounding box center [559, 260] width 209 height 27
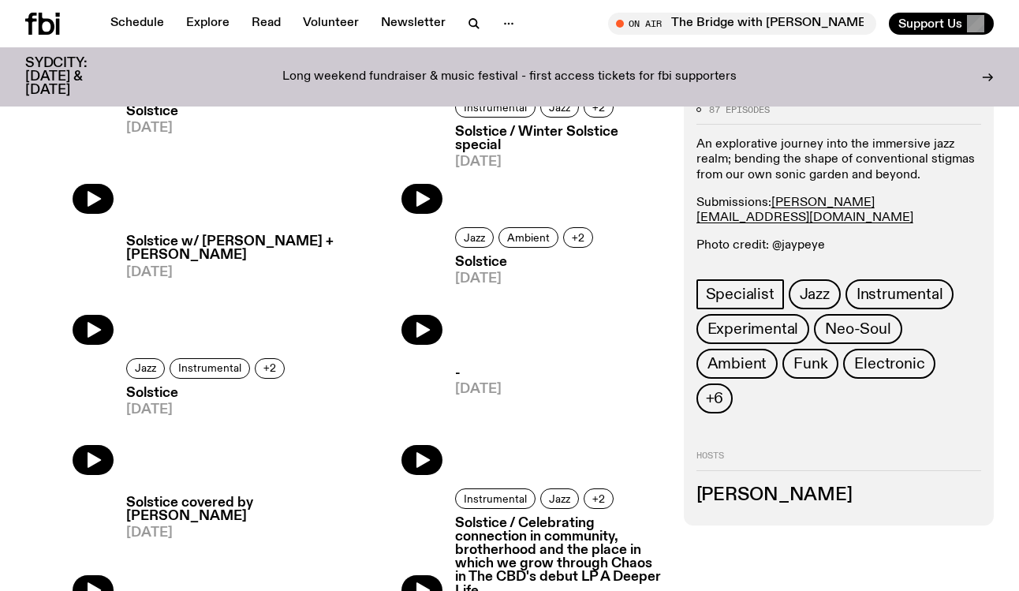
scroll to position [1299, 0]
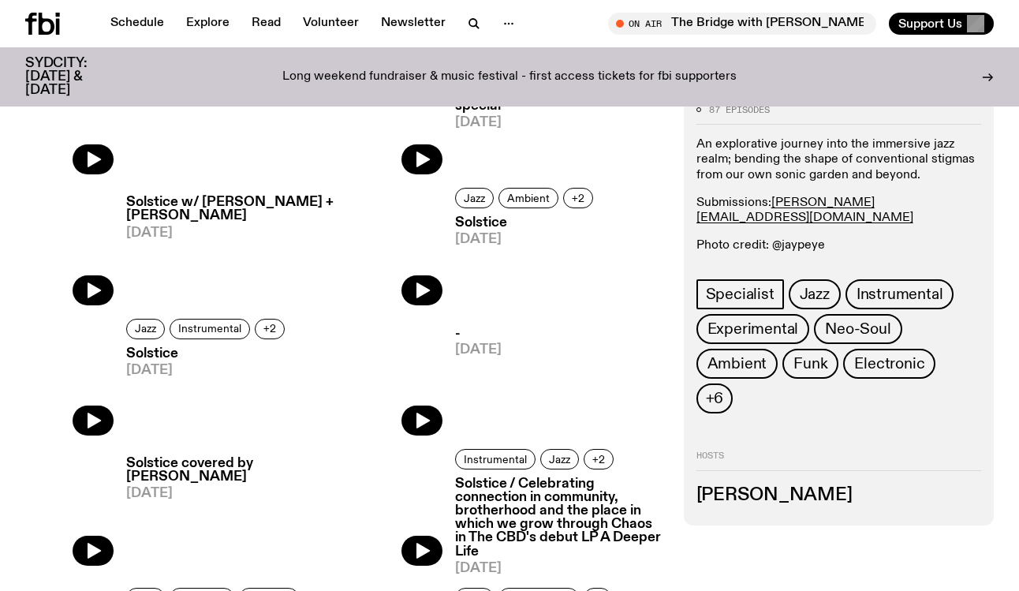
click at [488, 225] on h3 "Solstice" at bounding box center [526, 222] width 143 height 13
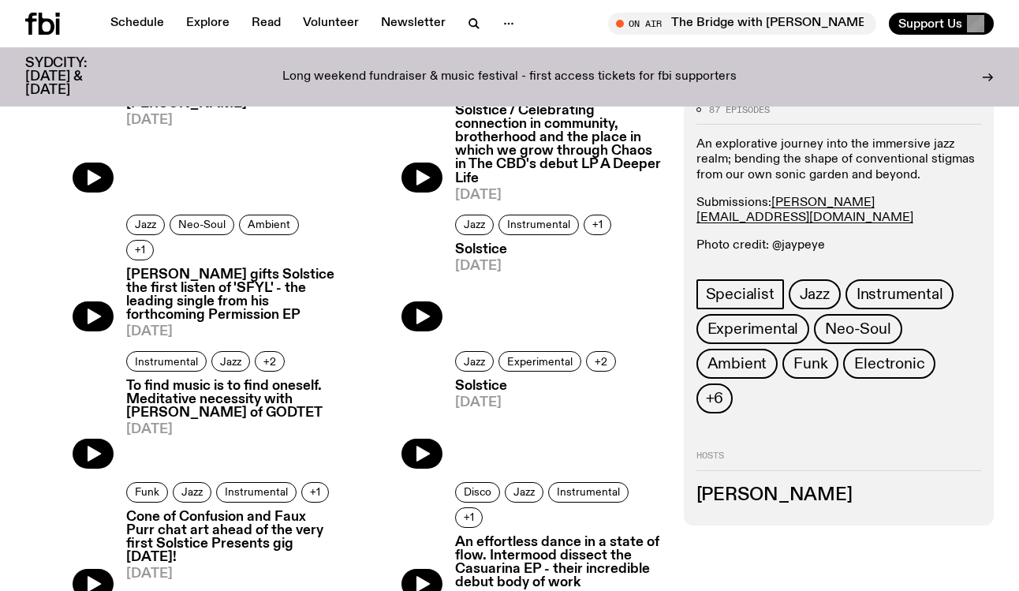
scroll to position [1675, 0]
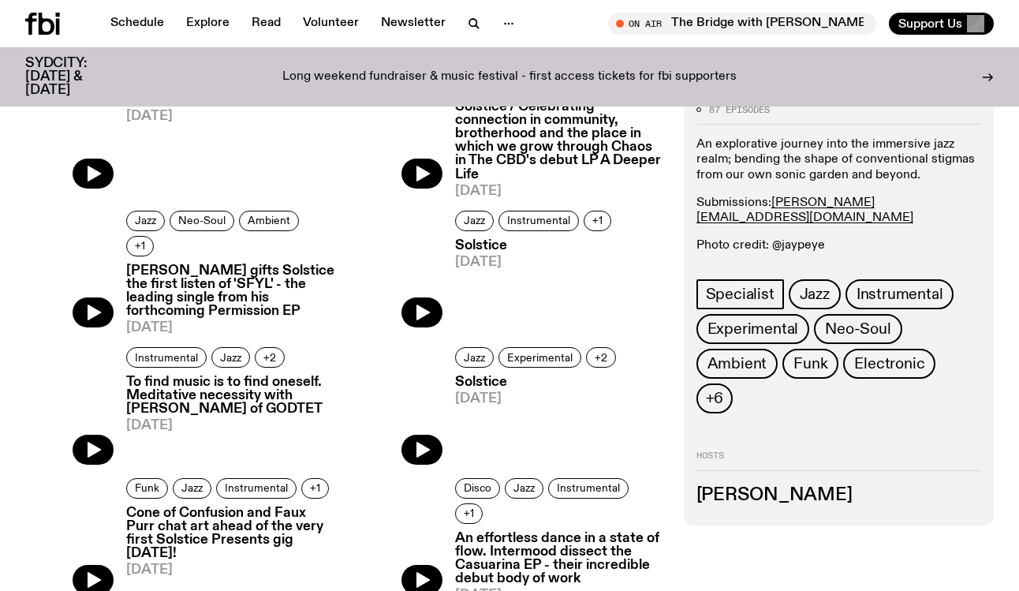
click at [487, 248] on h3 "Solstice" at bounding box center [535, 245] width 161 height 13
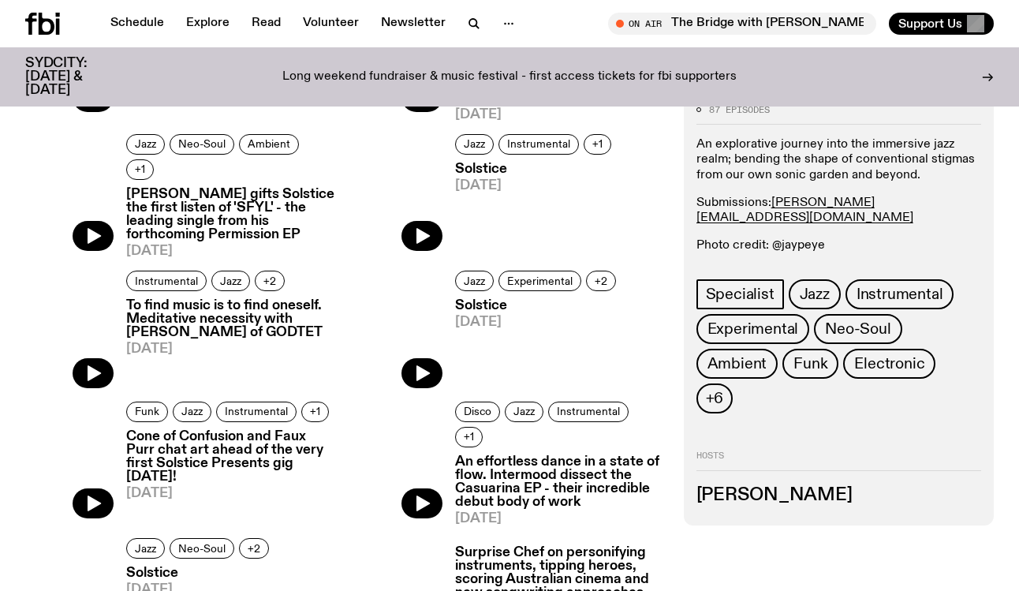
scroll to position [1845, 0]
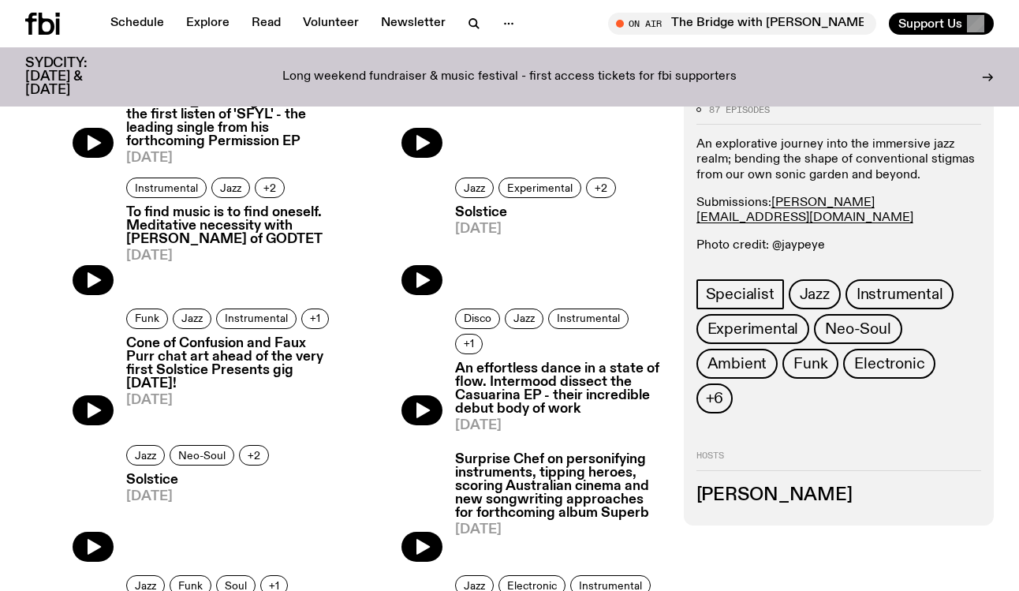
click at [522, 362] on h3 "An effortless dance in a state of flow. Intermood dissect the Casuarina EP - th…" at bounding box center [559, 389] width 209 height 54
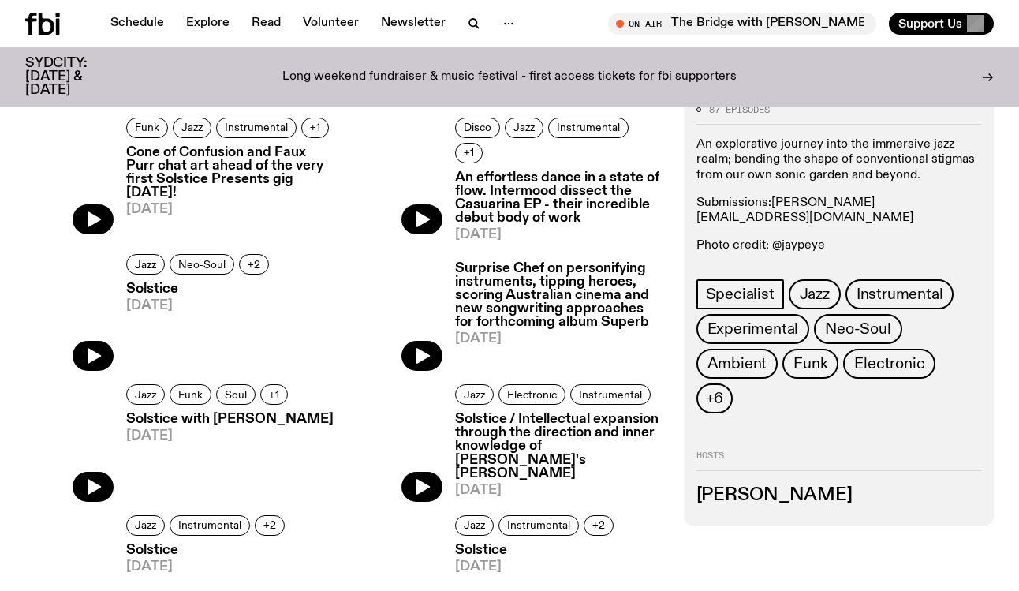
scroll to position [2083, 0]
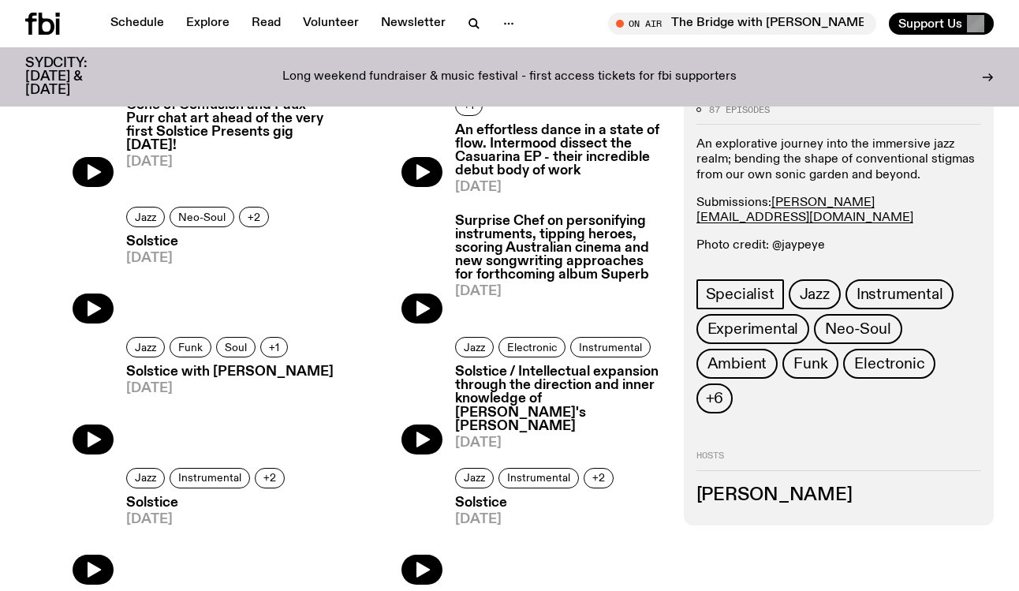
click at [509, 232] on h3 "Surprise Chef on personifying instruments, tipping heroes, scoring Australian c…" at bounding box center [559, 247] width 209 height 67
click at [499, 379] on h3 "Solstice / Intellectual expansion through the direction and inner knowledge of …" at bounding box center [559, 398] width 209 height 67
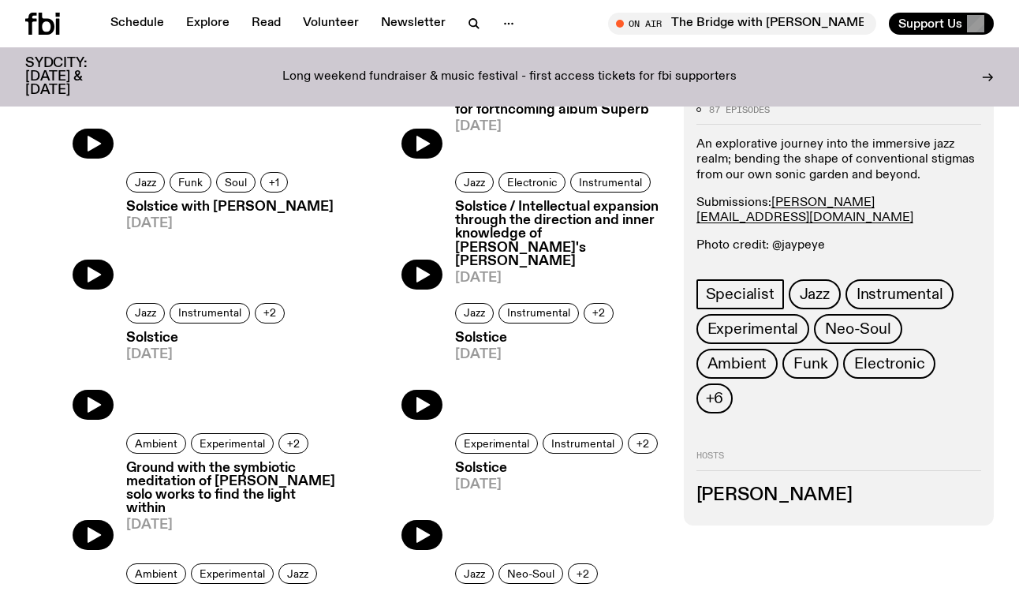
scroll to position [2317, 0]
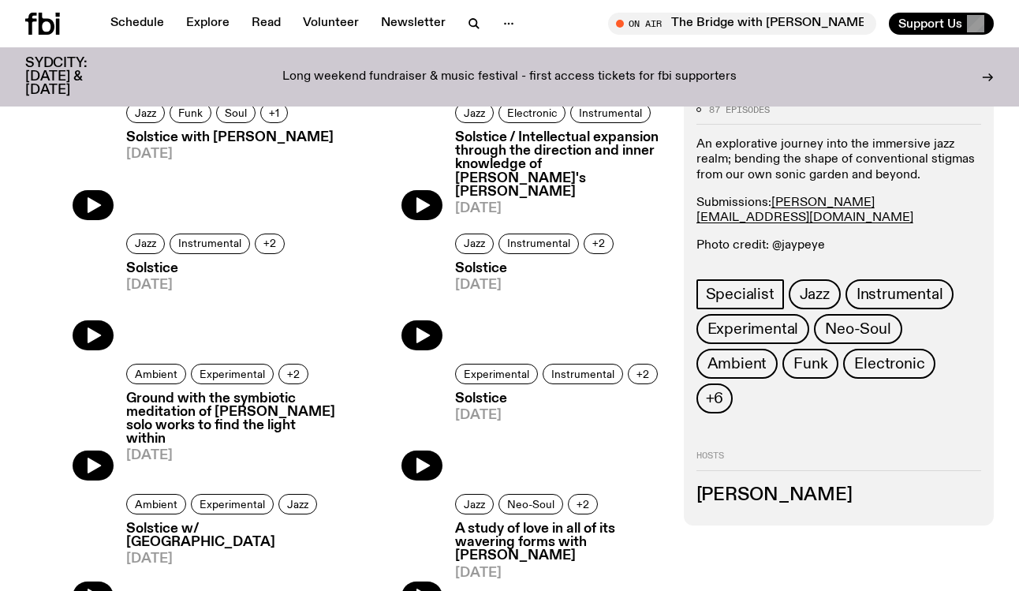
click at [498, 278] on span "17.02.25" at bounding box center [536, 284] width 163 height 13
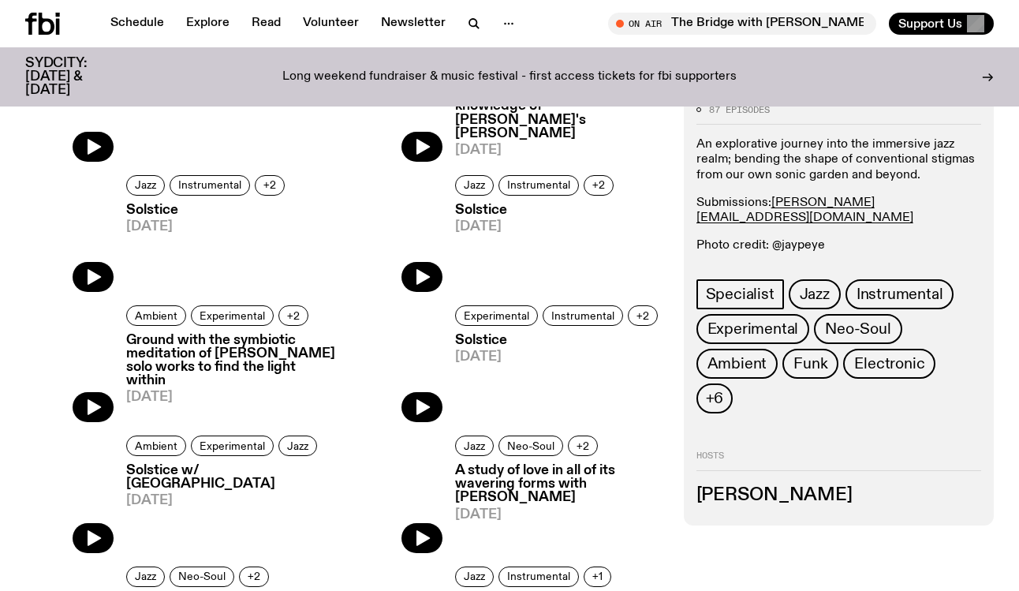
scroll to position [2553, 0]
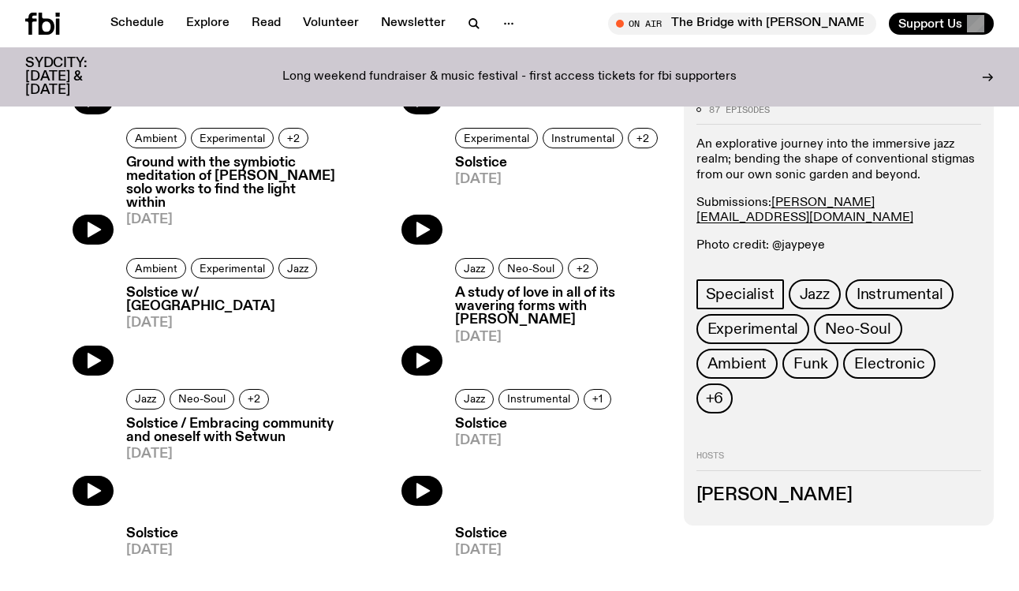
click at [502, 286] on h3 "A study of love in all of its wavering forms with Allysha Joy" at bounding box center [559, 306] width 209 height 40
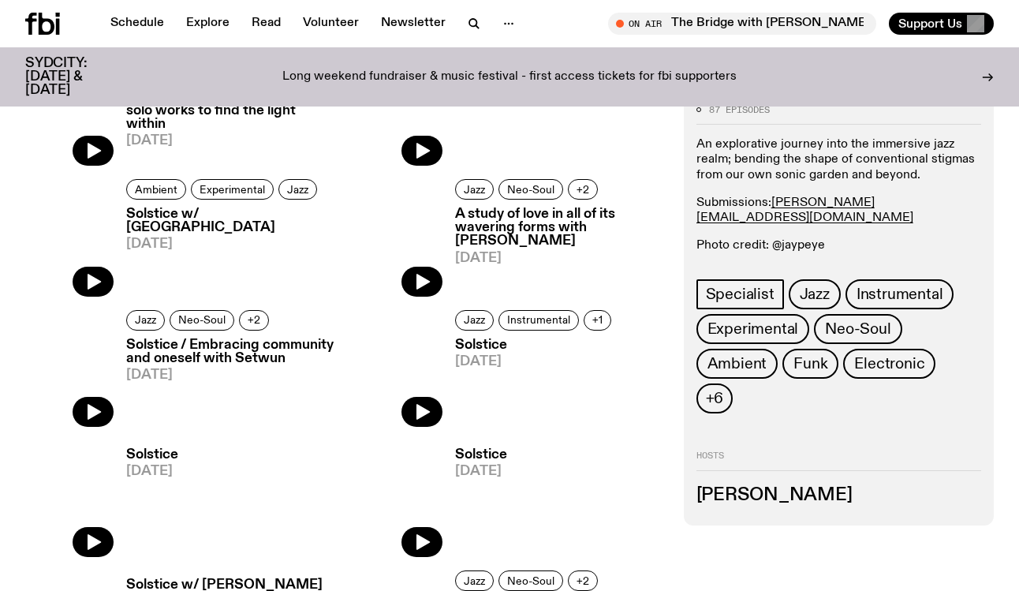
click at [244, 350] on h3 "Solstice / Embracing community and oneself with Setwun" at bounding box center [230, 351] width 209 height 27
click at [491, 338] on h3 "Solstice" at bounding box center [535, 344] width 161 height 13
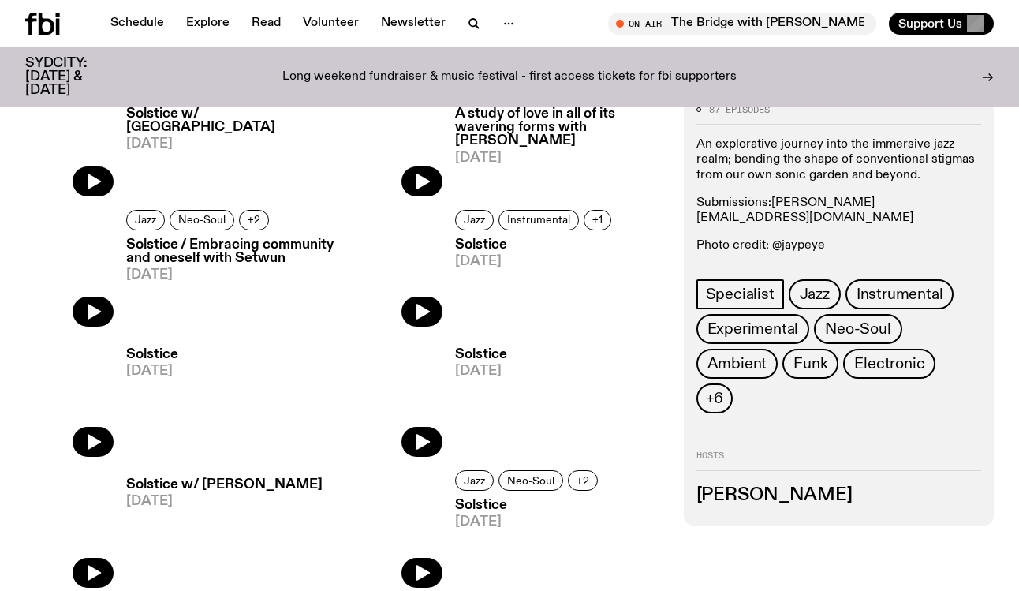
scroll to position [2746, 0]
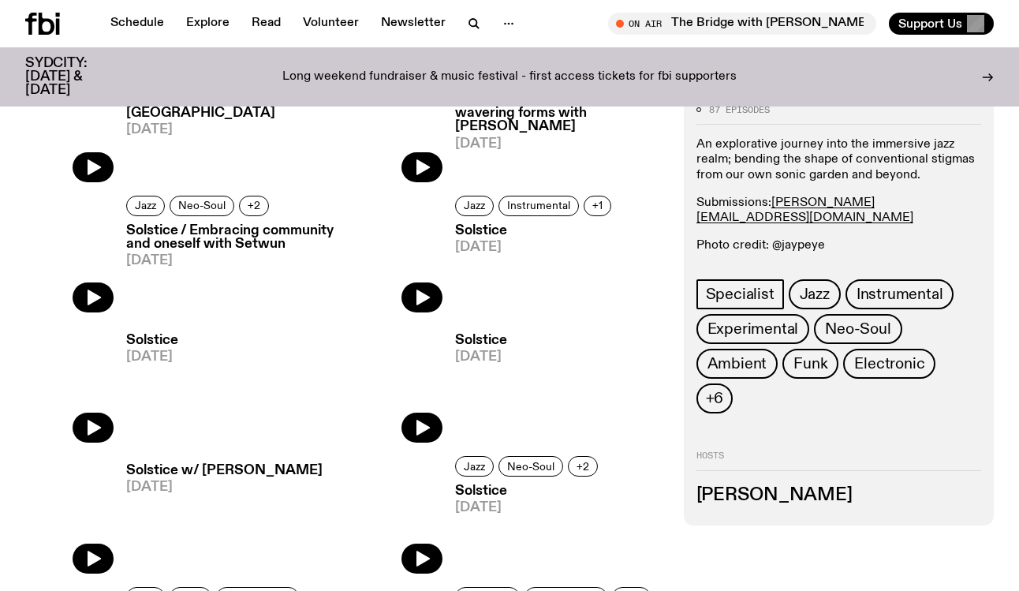
click at [164, 334] on h3 "Solstice" at bounding box center [152, 340] width 52 height 13
click at [483, 334] on h3 "Solstice" at bounding box center [481, 340] width 52 height 13
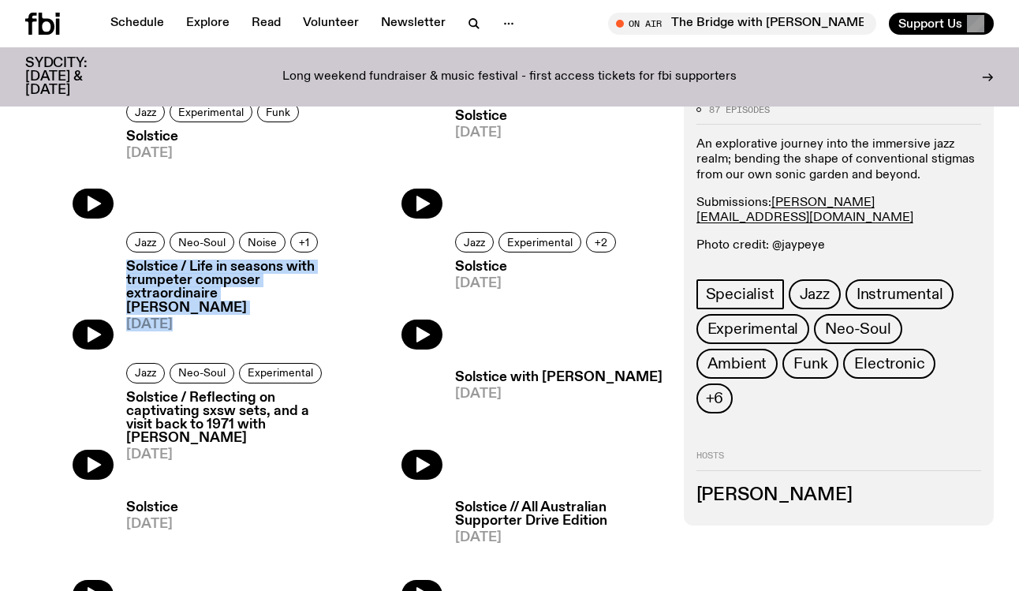
scroll to position [3364, 0]
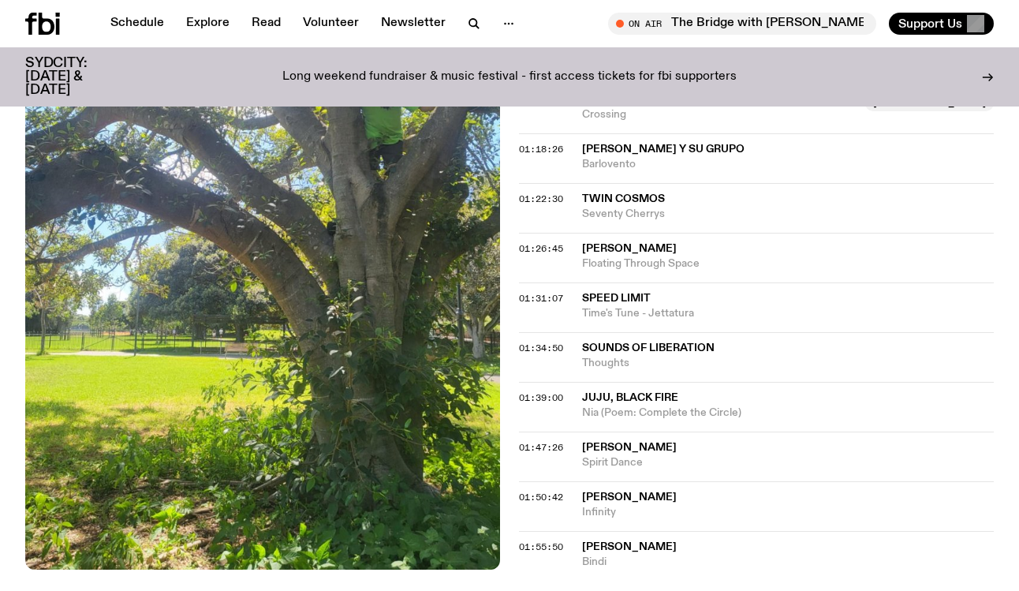
scroll to position [1511, 0]
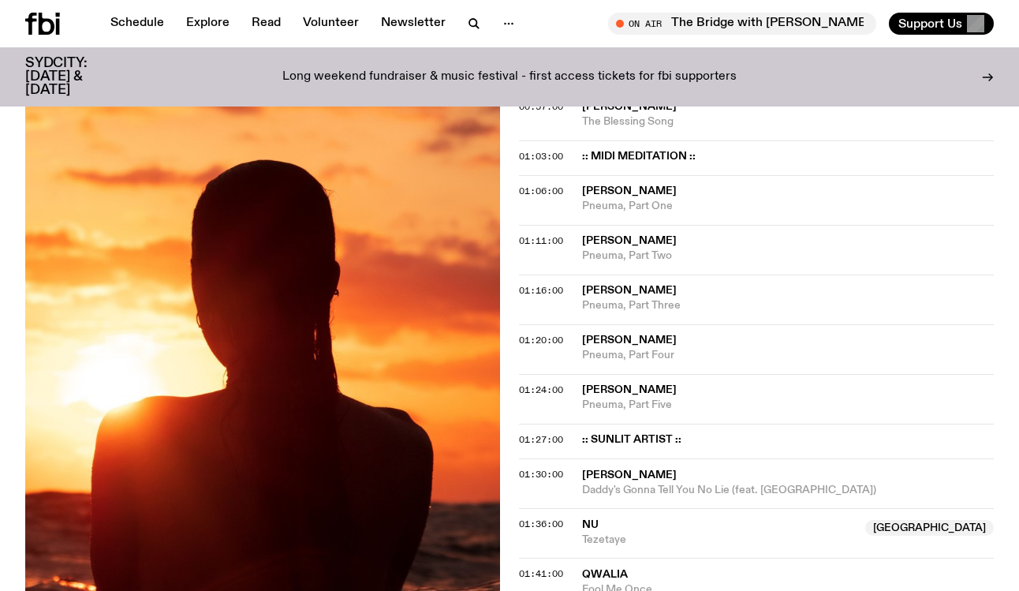
scroll to position [1111, 0]
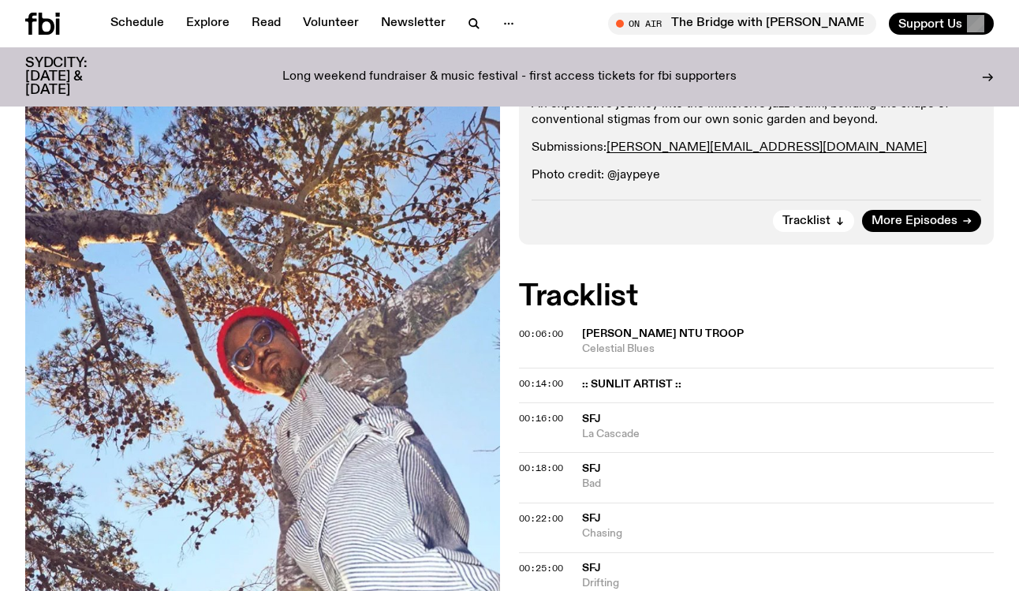
scroll to position [269, 0]
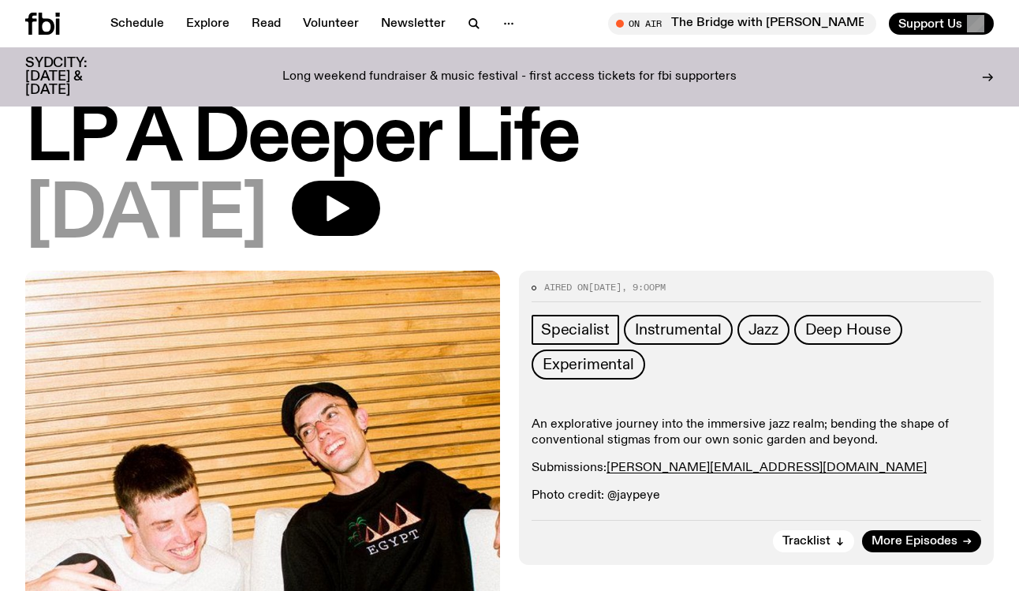
scroll to position [337, 0]
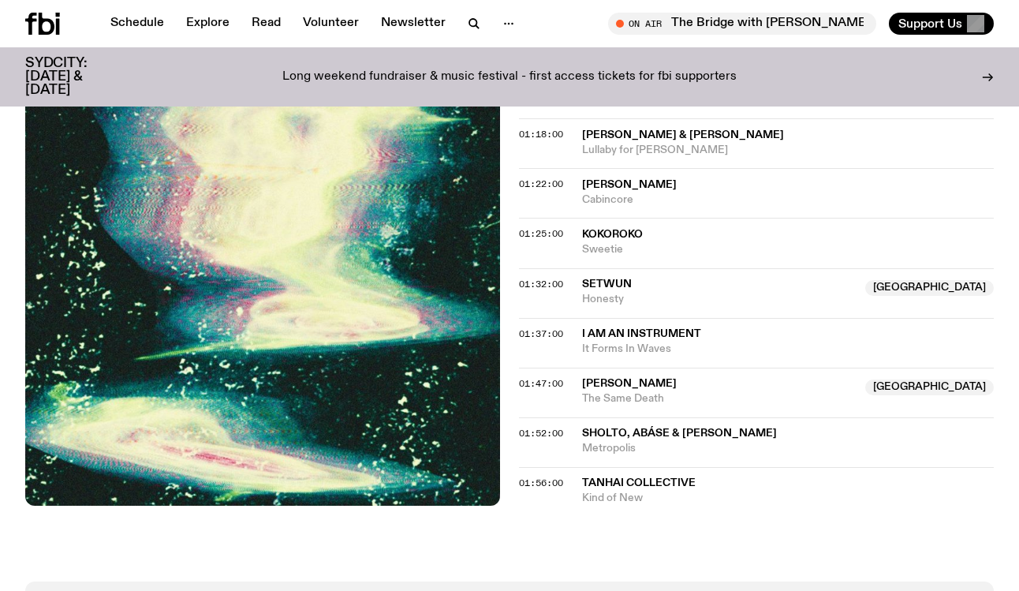
scroll to position [1486, 0]
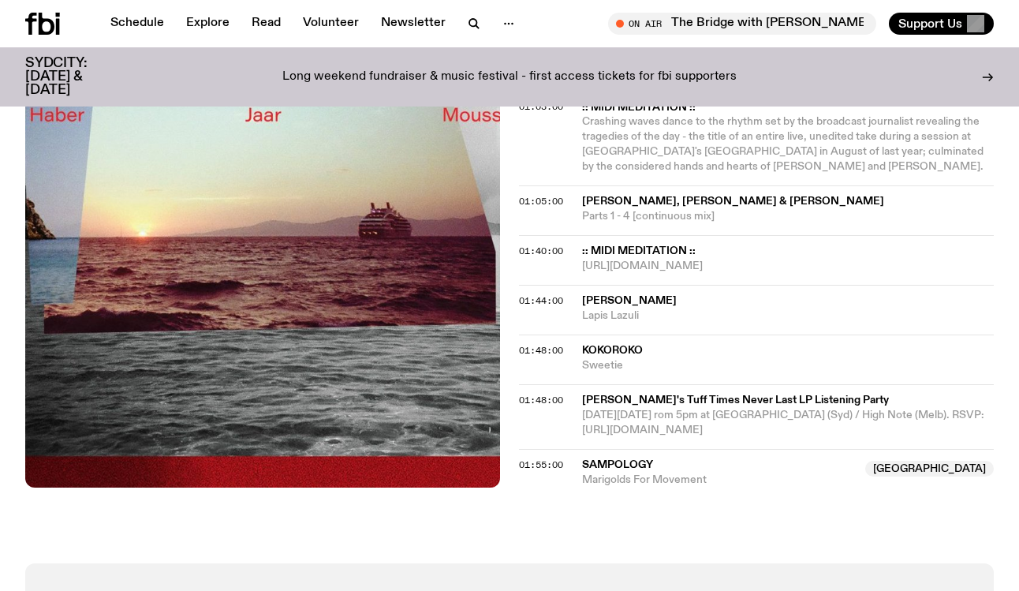
scroll to position [1631, 0]
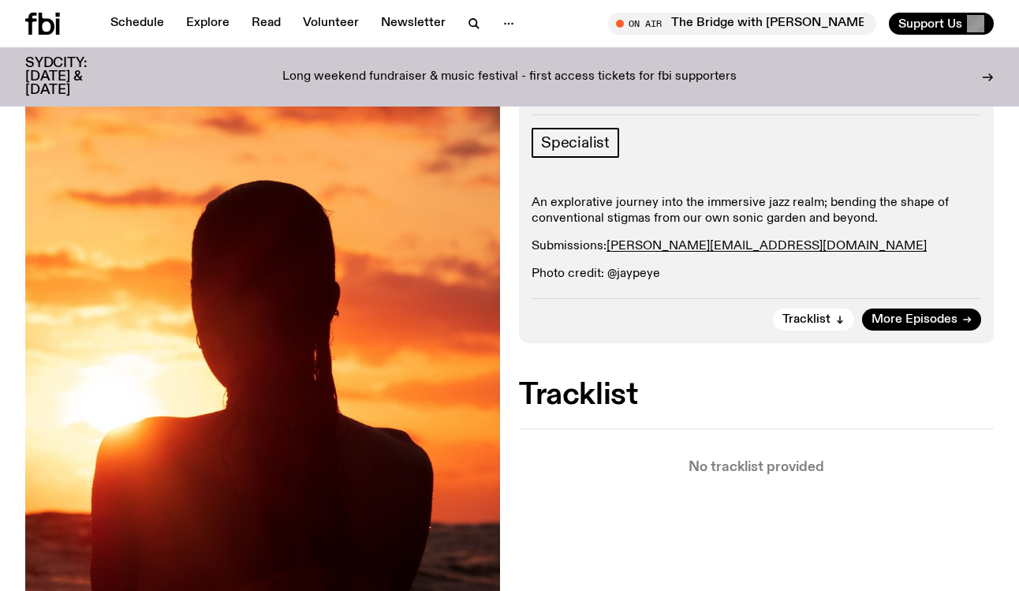
scroll to position [141, 0]
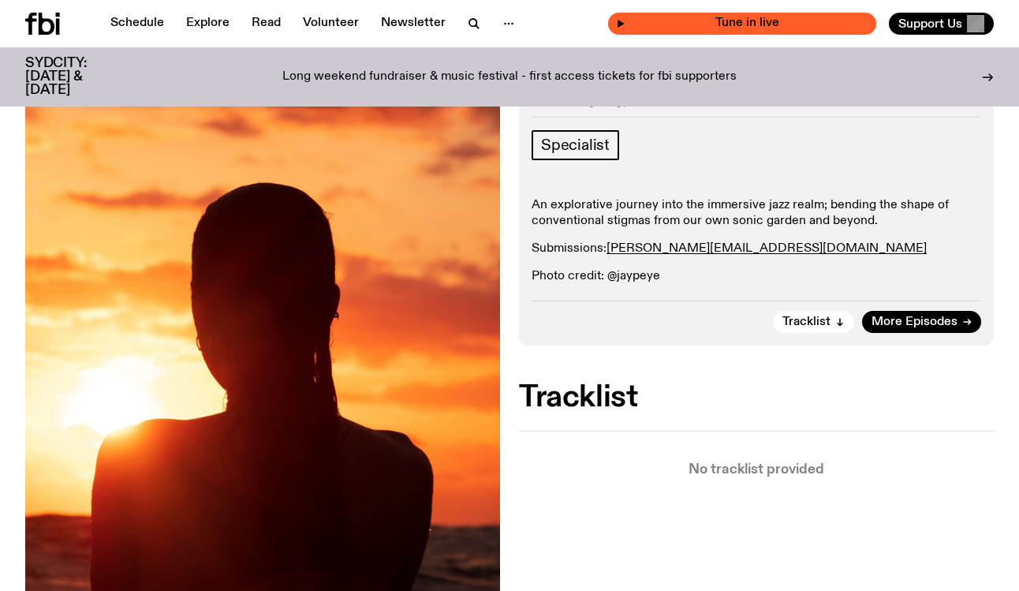
scroll to position [148, 0]
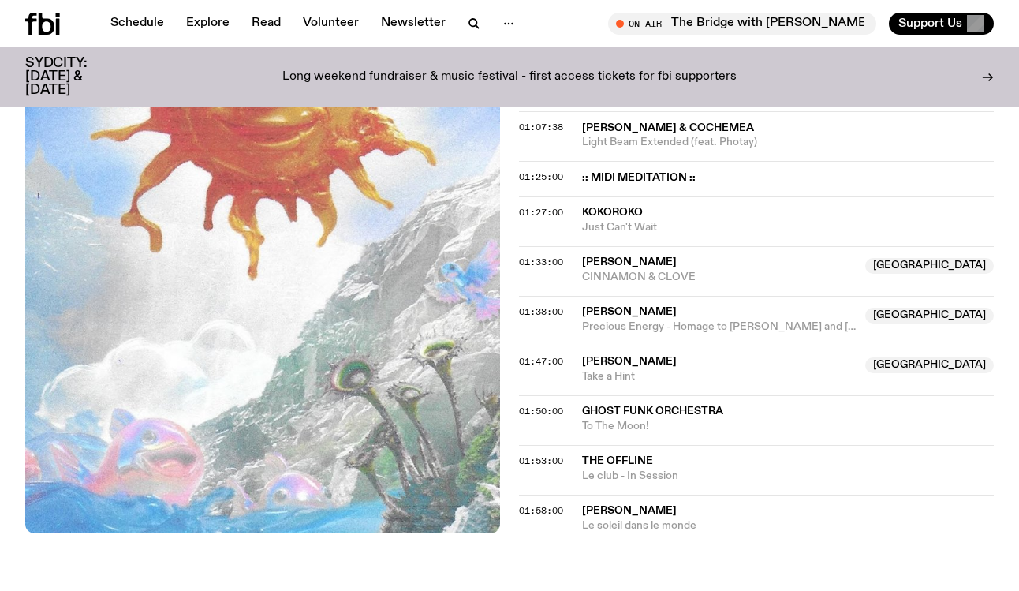
scroll to position [1363, 0]
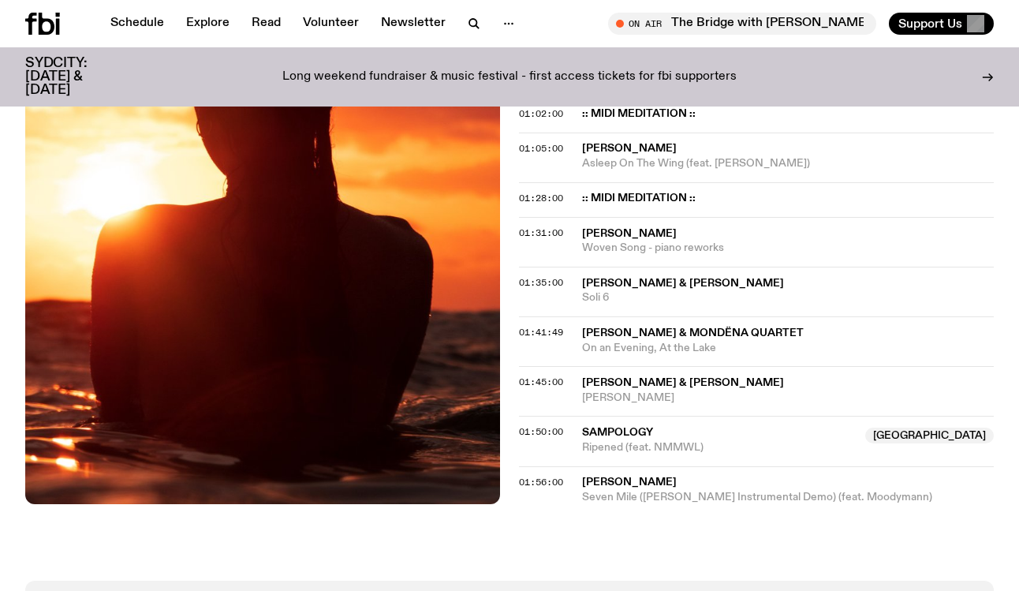
scroll to position [1149, 0]
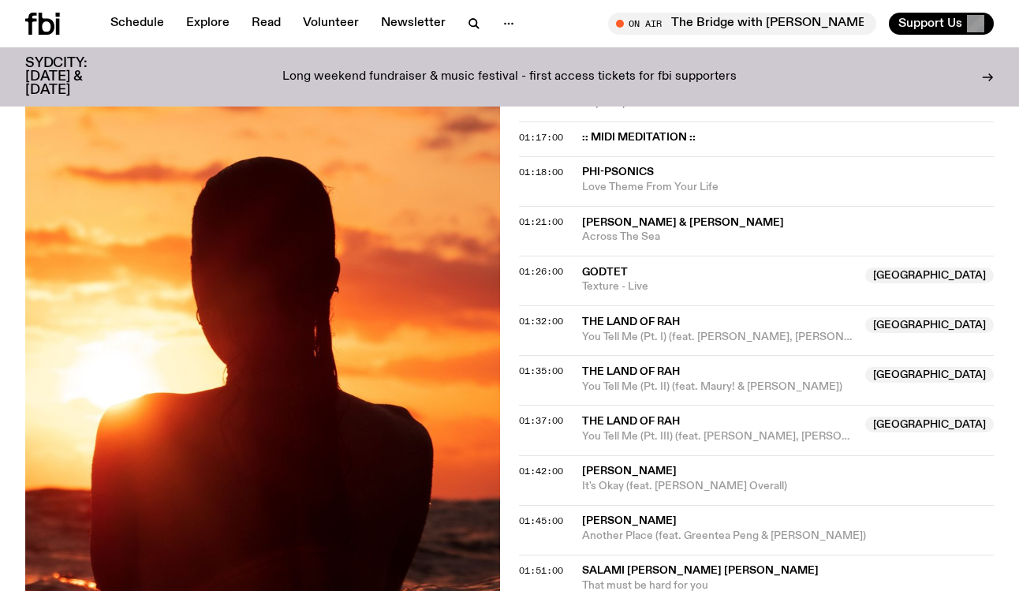
scroll to position [956, 0]
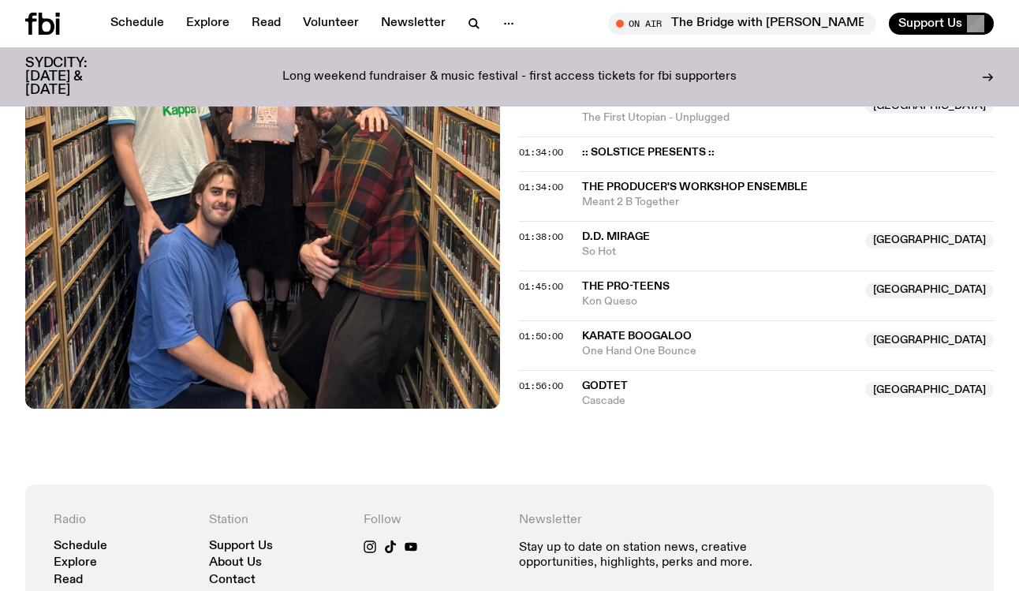
scroll to position [1619, 0]
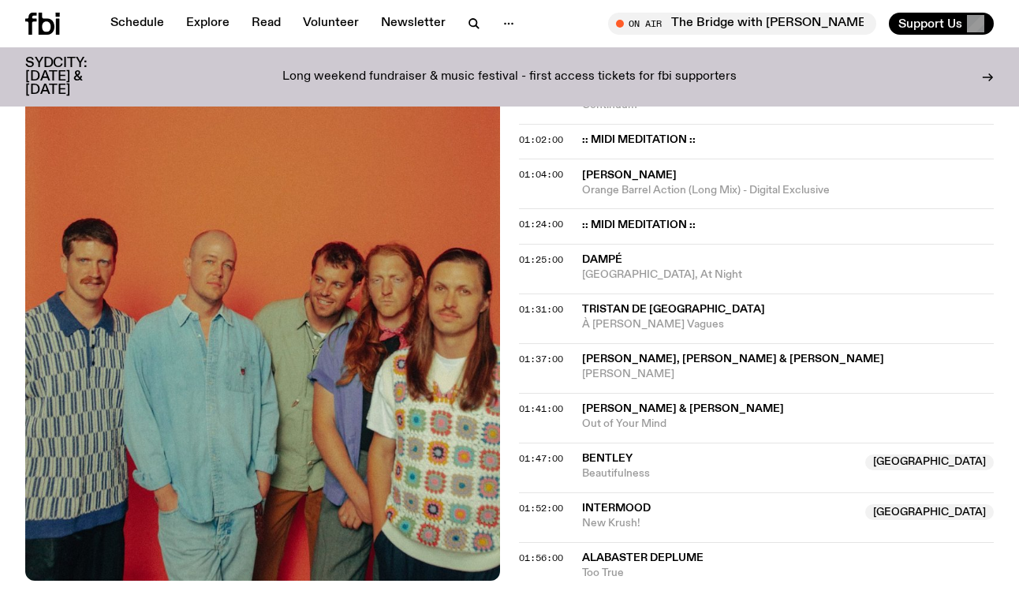
scroll to position [1474, 0]
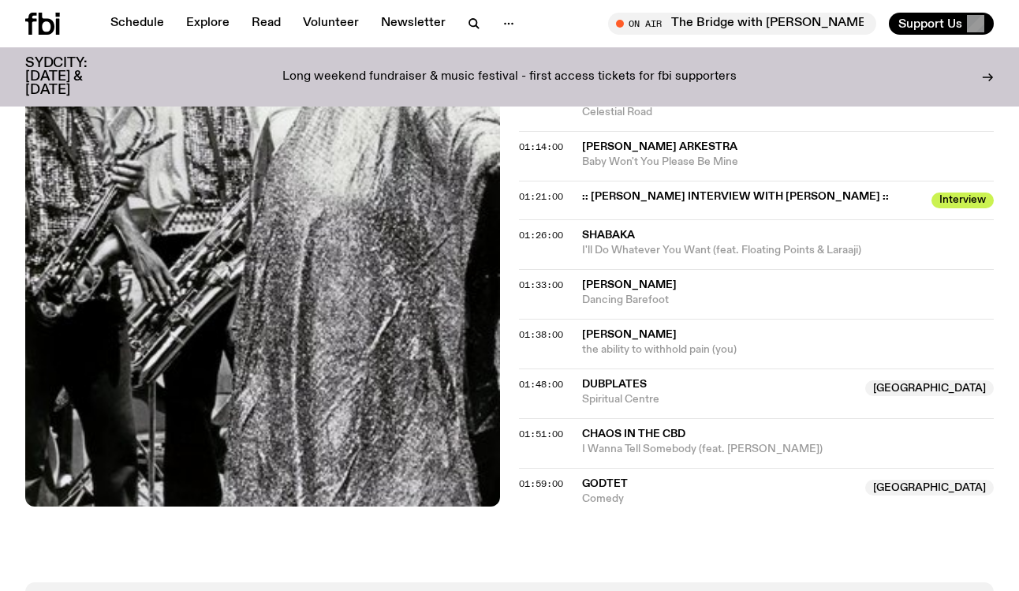
scroll to position [1219, 0]
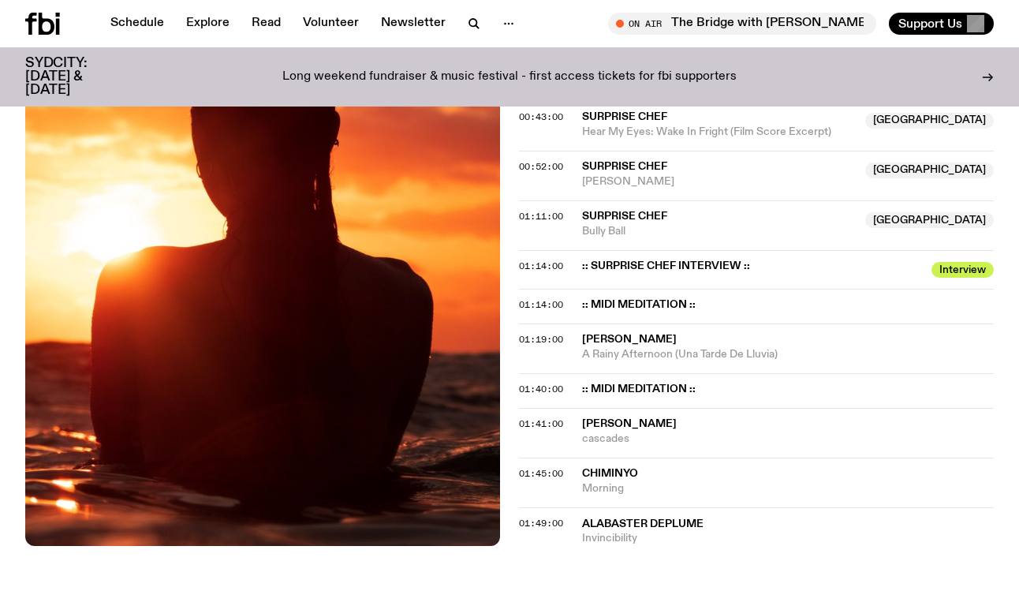
scroll to position [899, 0]
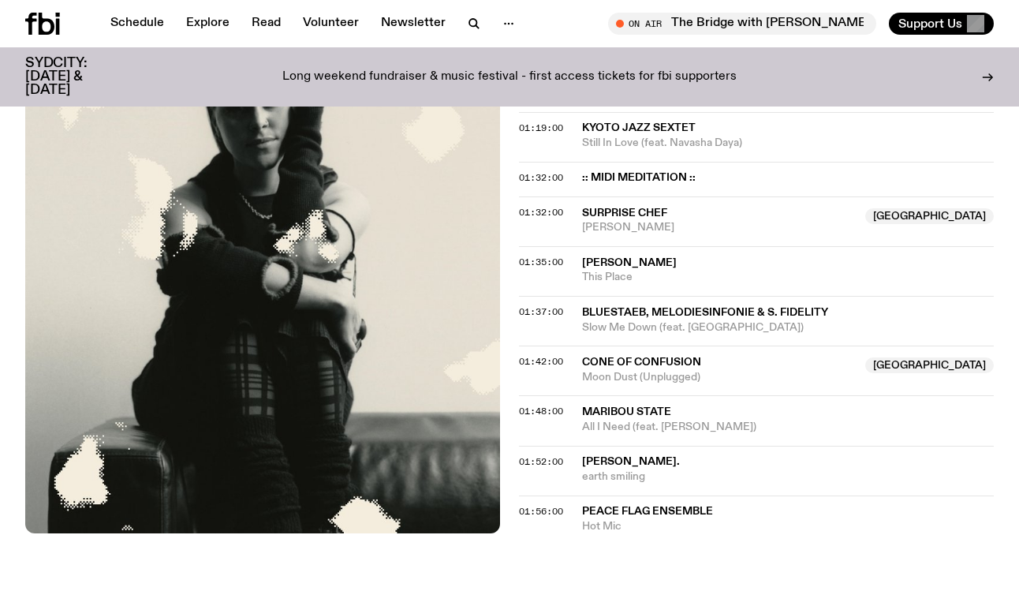
scroll to position [1776, 0]
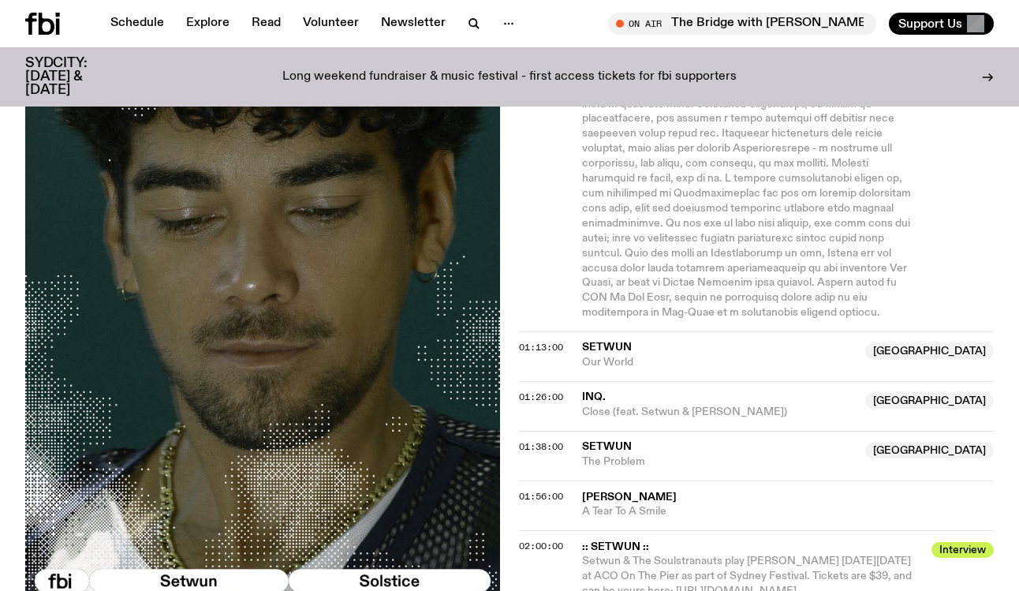
scroll to position [1474, 0]
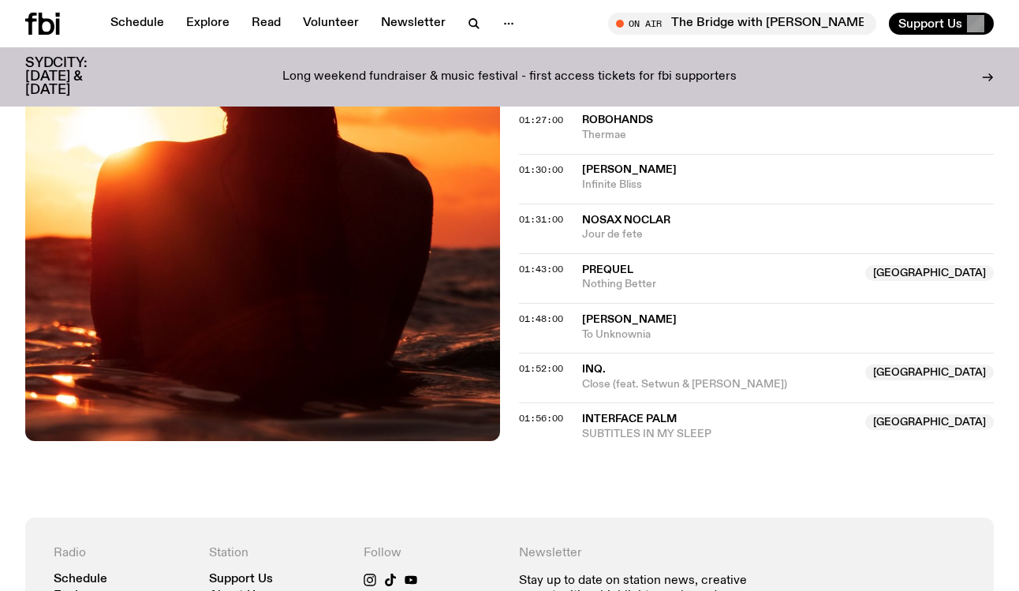
scroll to position [1138, 0]
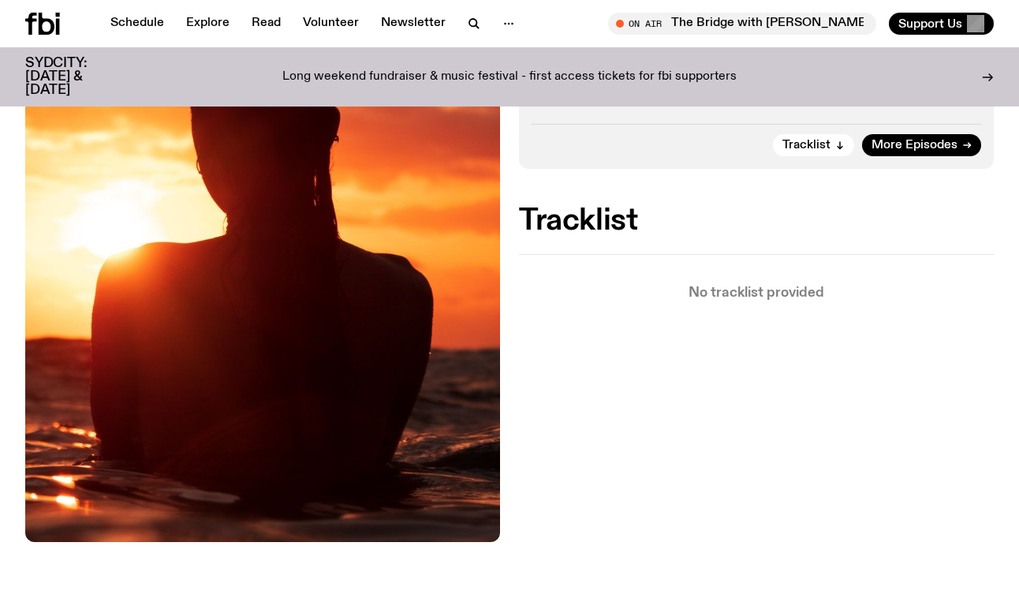
scroll to position [469, 0]
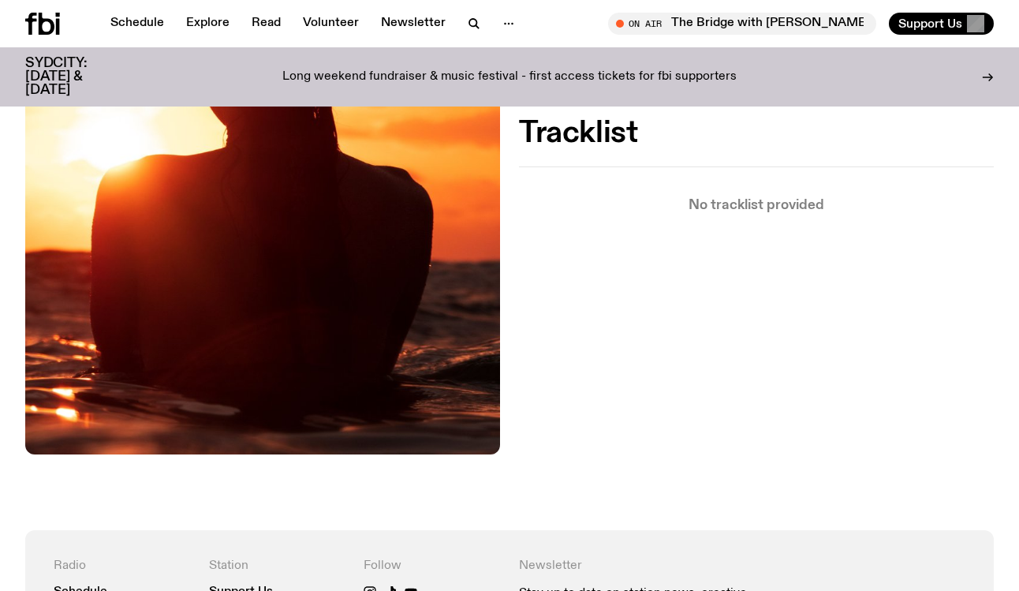
scroll to position [557, 0]
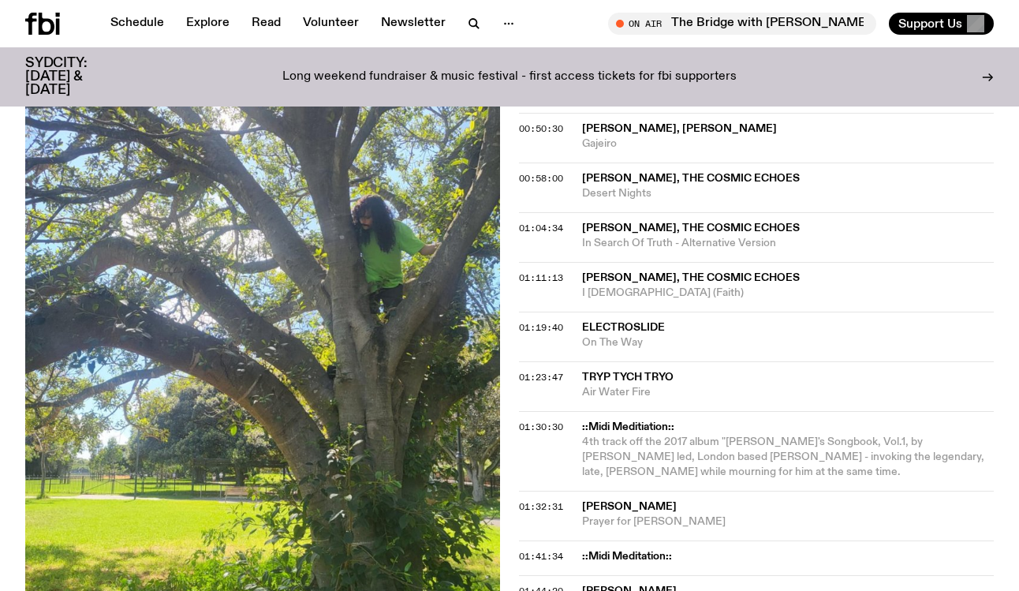
scroll to position [1455, 0]
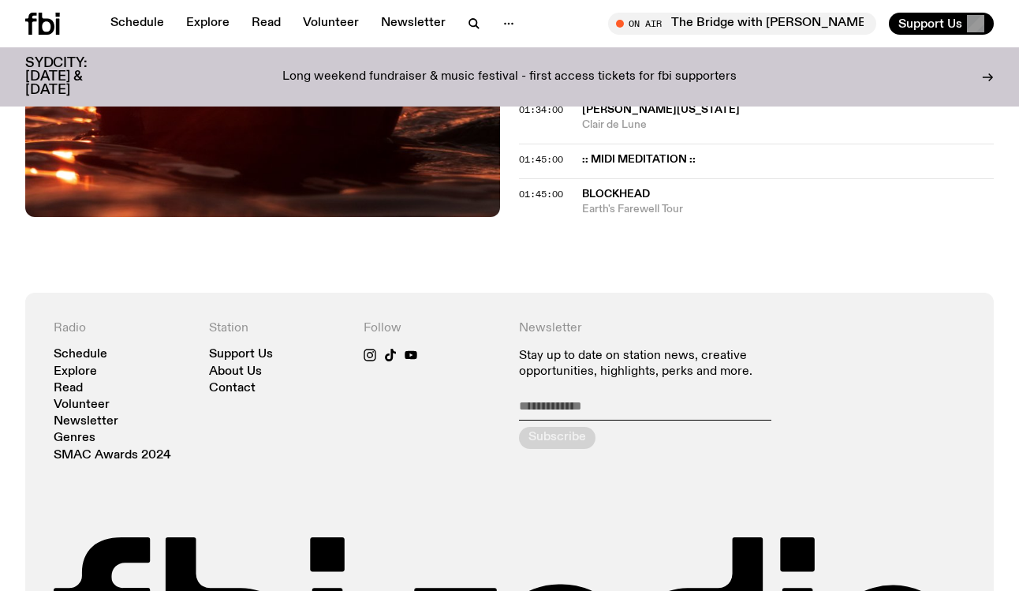
scroll to position [1191, 0]
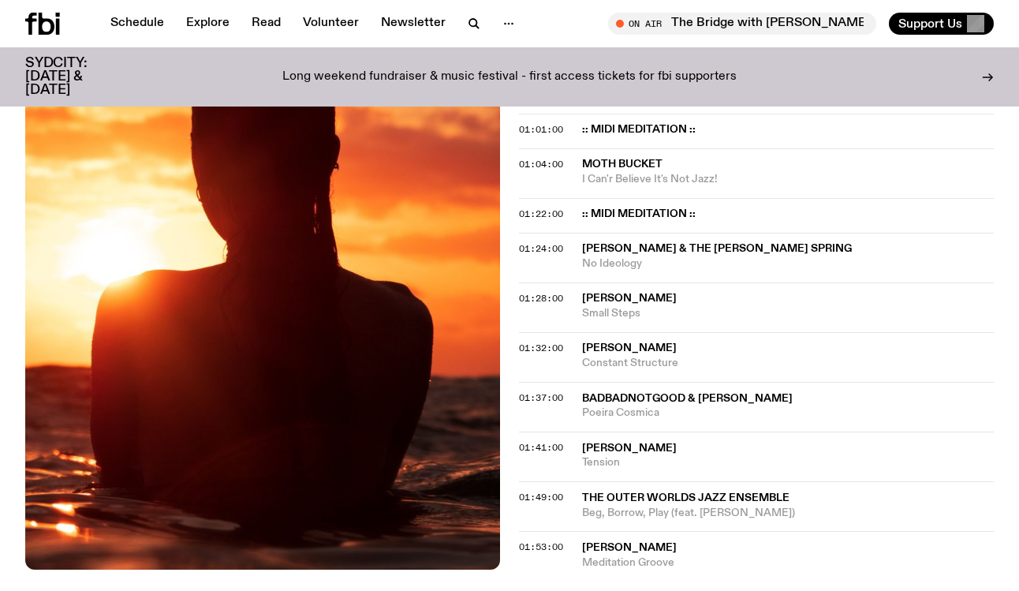
scroll to position [972, 0]
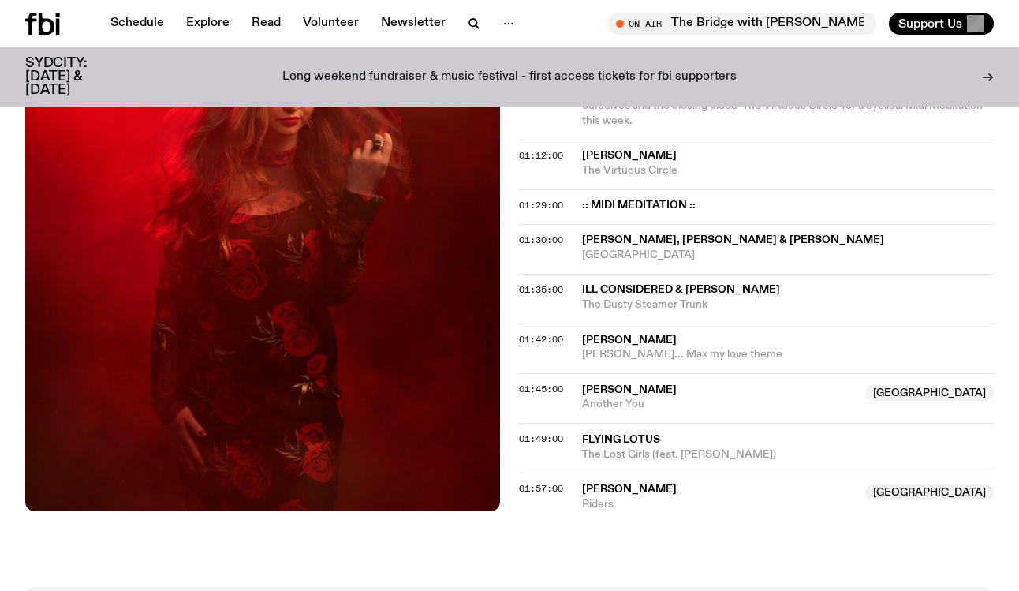
scroll to position [1705, 0]
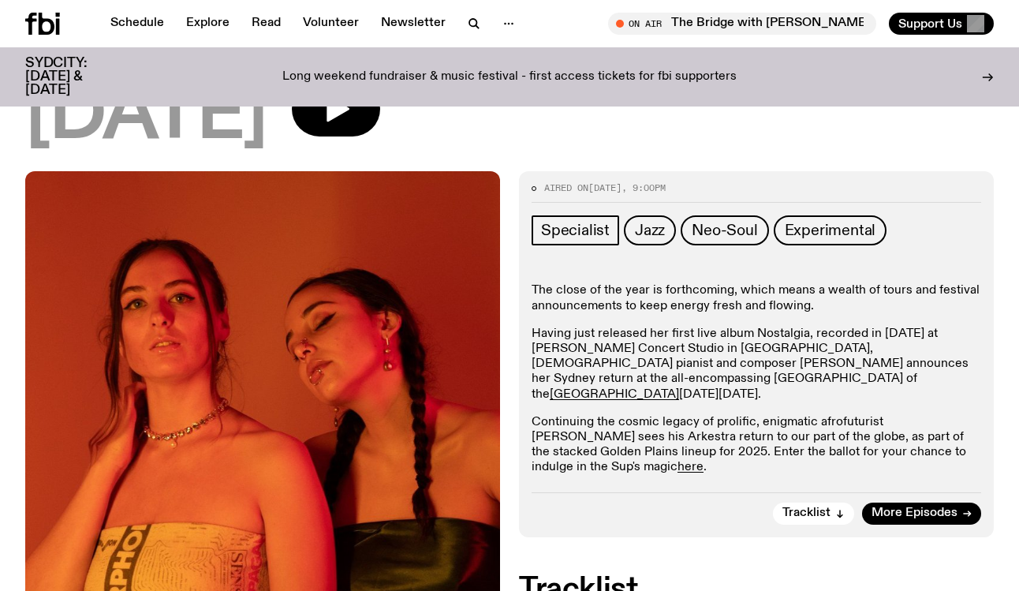
scroll to position [192, 0]
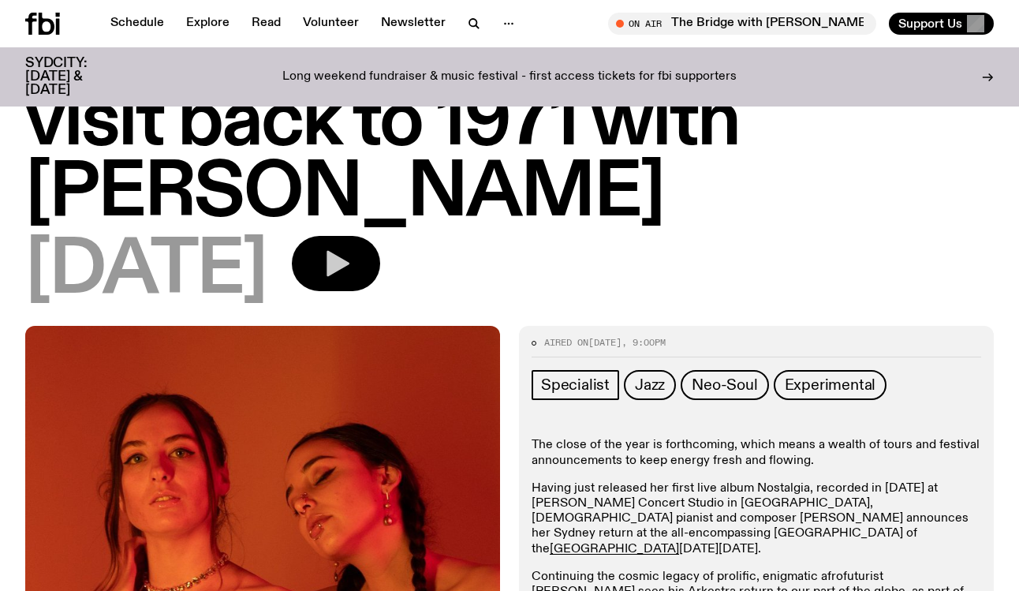
click at [349, 268] on icon "button" at bounding box center [337, 264] width 23 height 26
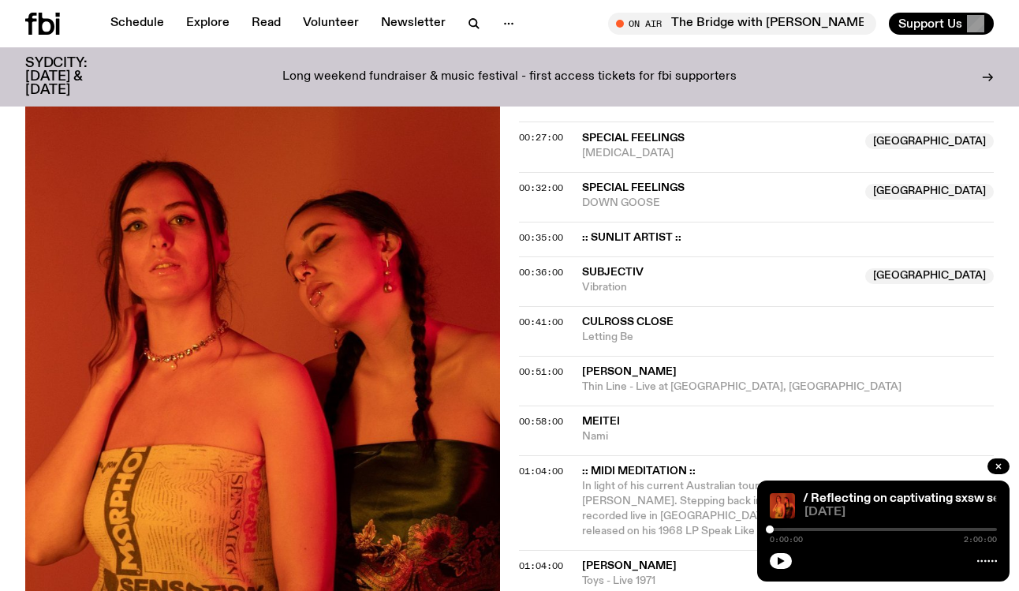
scroll to position [892, 0]
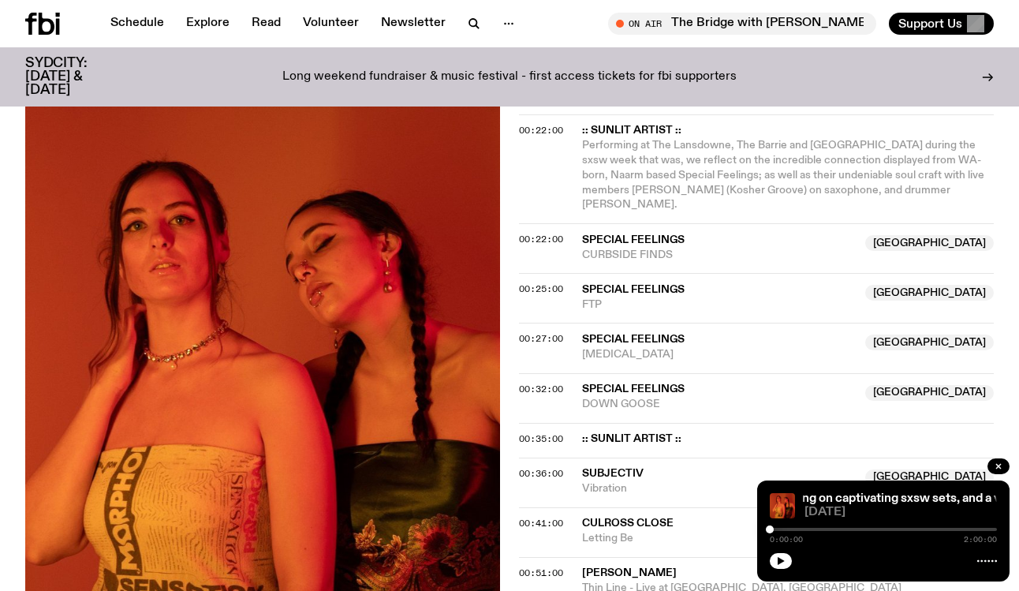
click at [778, 550] on div at bounding box center [882, 559] width 227 height 19
click at [778, 556] on button "button" at bounding box center [780, 561] width 22 height 16
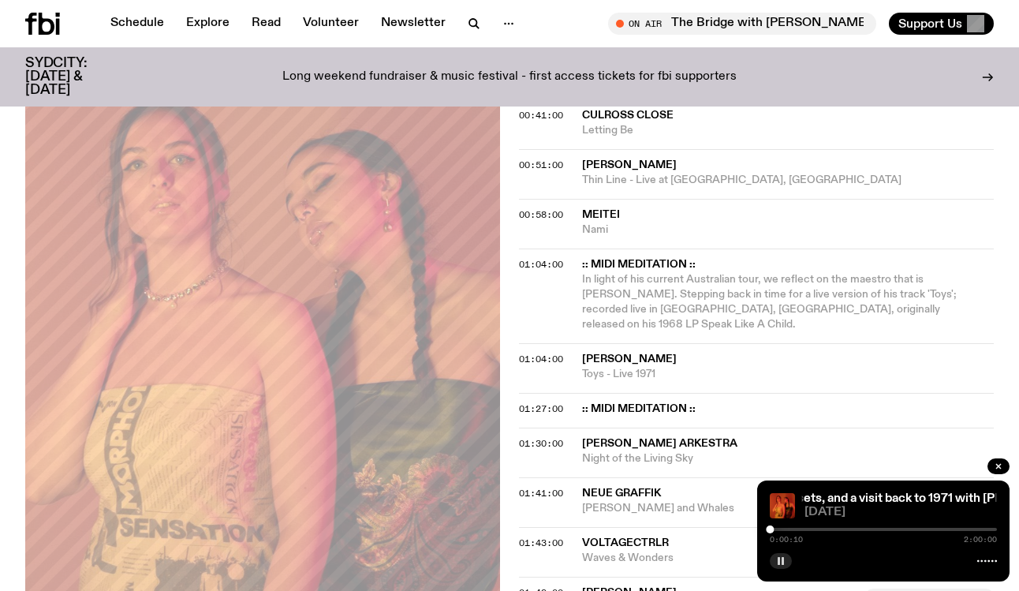
scroll to position [1273, 0]
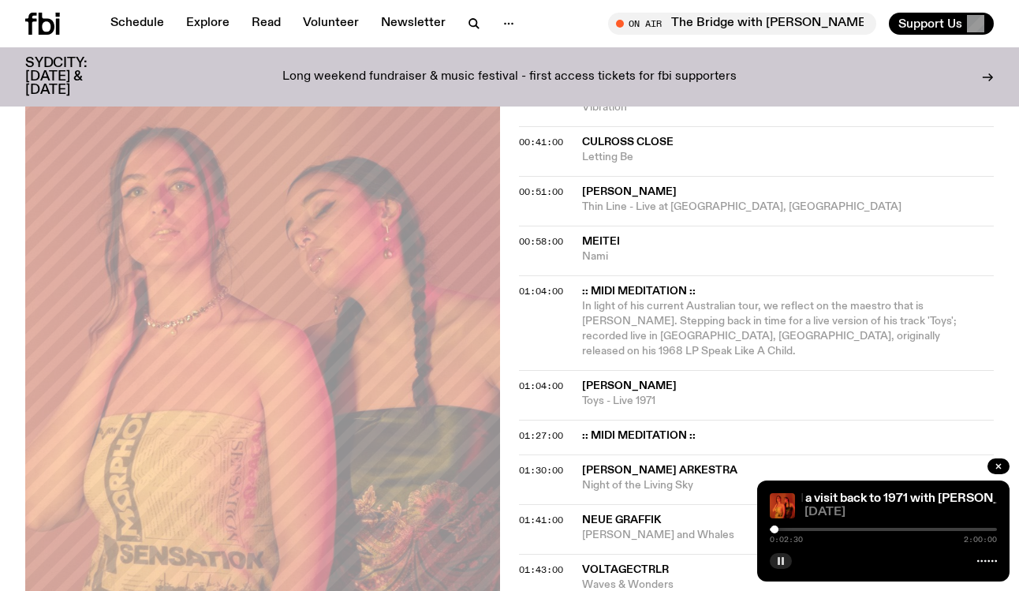
click at [774, 529] on div at bounding box center [774, 529] width 8 height 8
click at [983, 562] on icon at bounding box center [987, 560] width 20 height 13
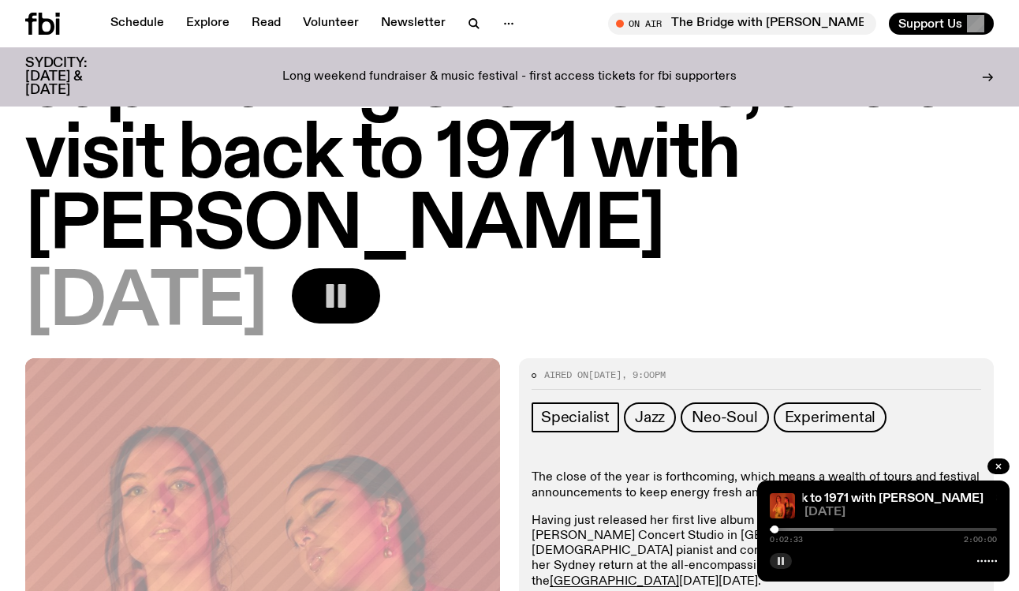
scroll to position [171, 0]
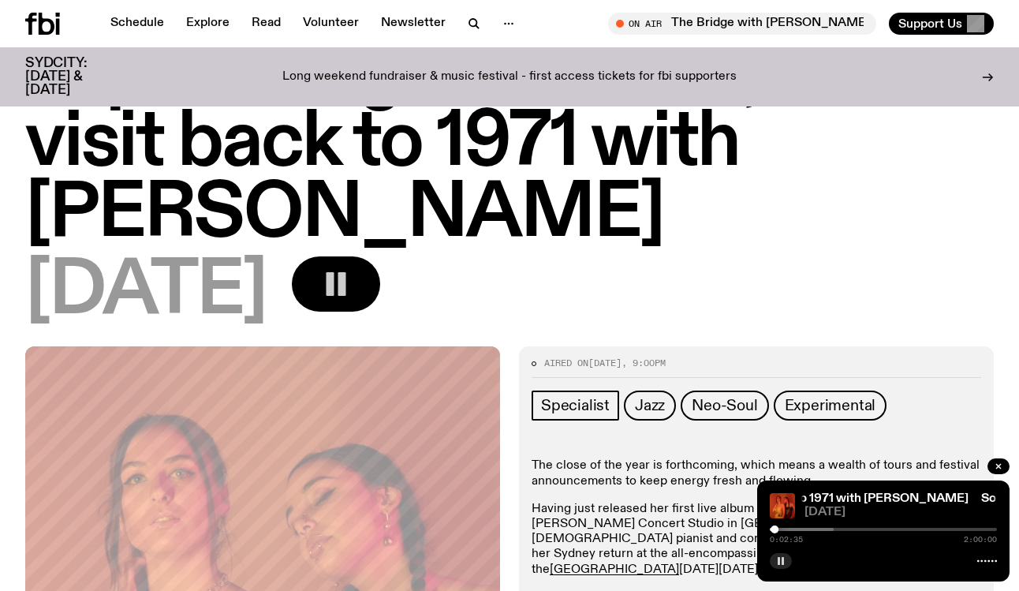
click at [987, 559] on icon at bounding box center [987, 560] width 20 height 13
click at [787, 527] on div "0:02:39 2:00:00" at bounding box center [882, 533] width 227 height 19
click at [783, 527] on div at bounding box center [719, 528] width 227 height 3
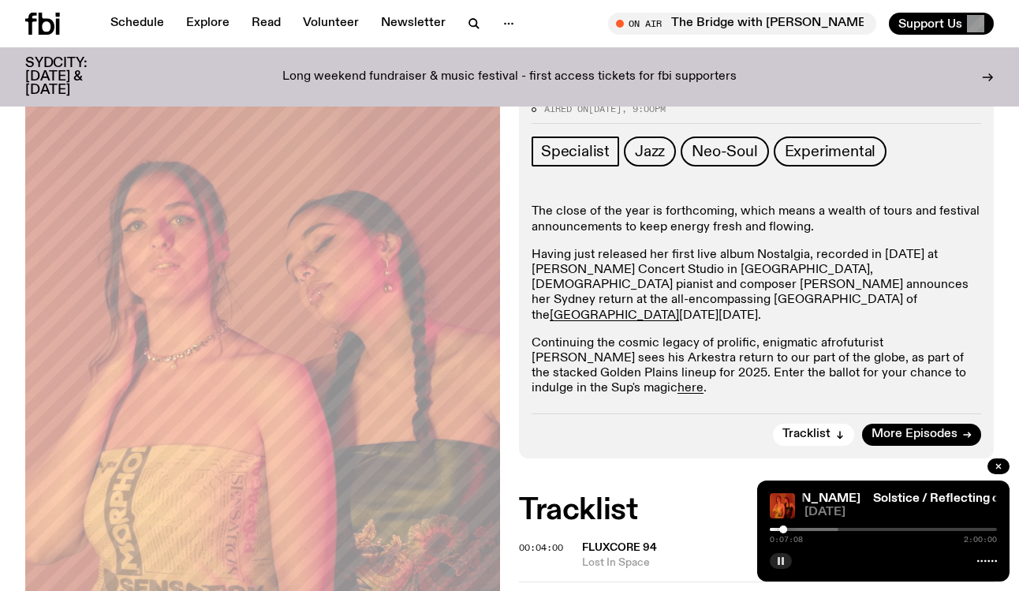
scroll to position [464, 0]
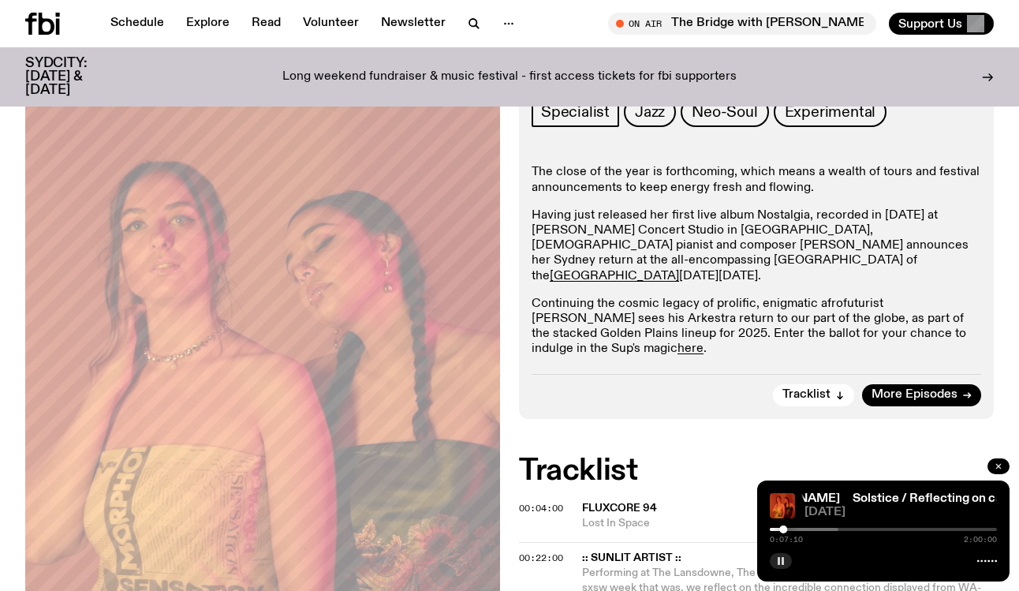
click at [1004, 466] on button "button" at bounding box center [998, 466] width 22 height 16
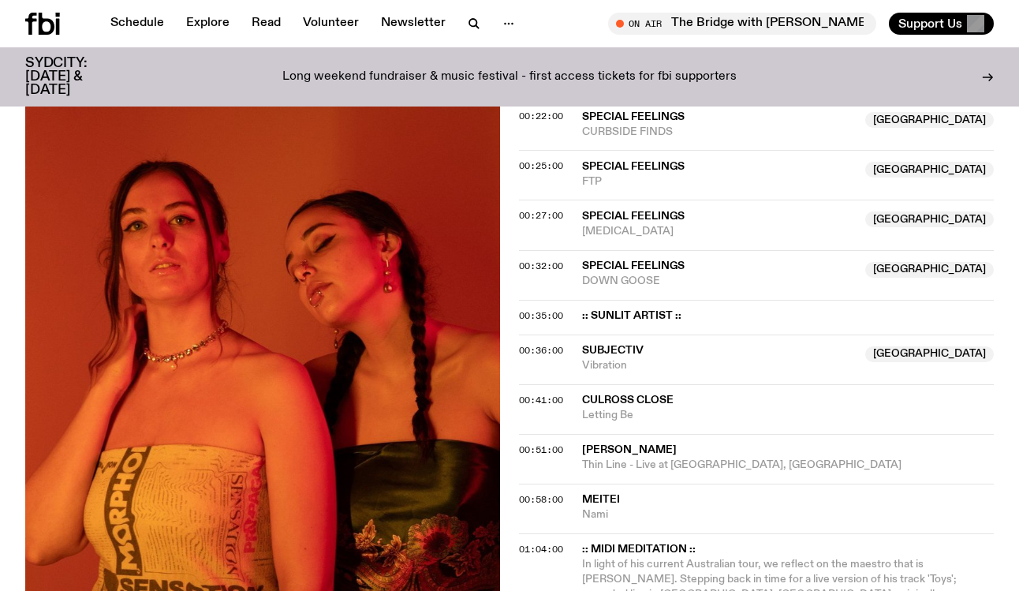
scroll to position [1584, 0]
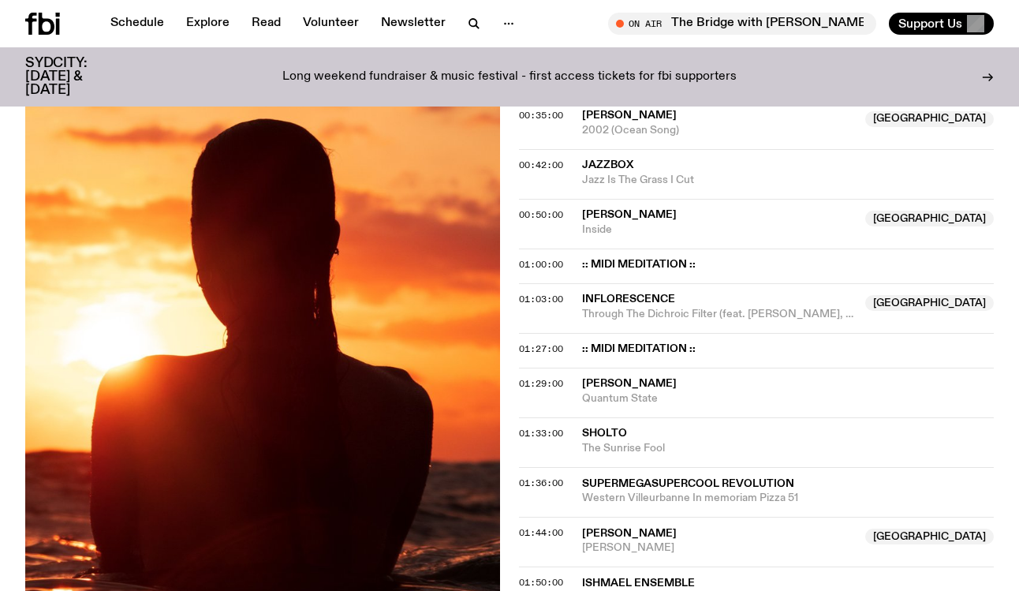
scroll to position [875, 0]
